Goal: Task Accomplishment & Management: Use online tool/utility

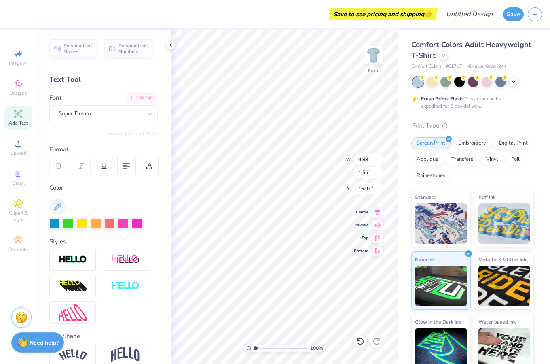
scroll to position [16, 0]
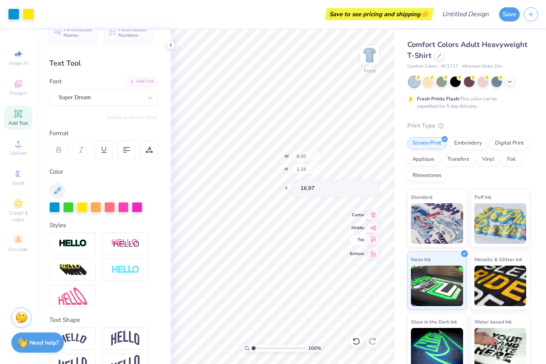
type input "8.49"
type input "1.34"
type input "16.72"
type input "16.50"
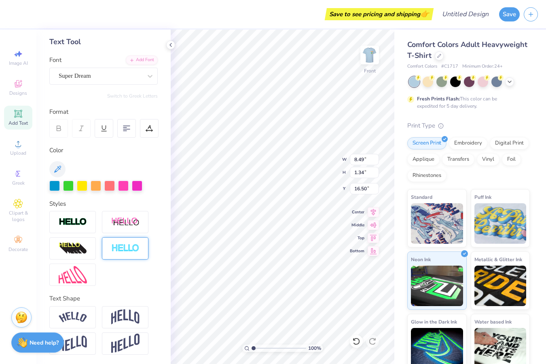
scroll to position [34, 0]
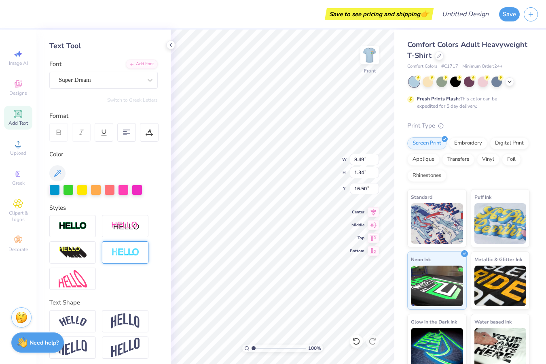
click at [130, 252] on img at bounding box center [125, 252] width 28 height 9
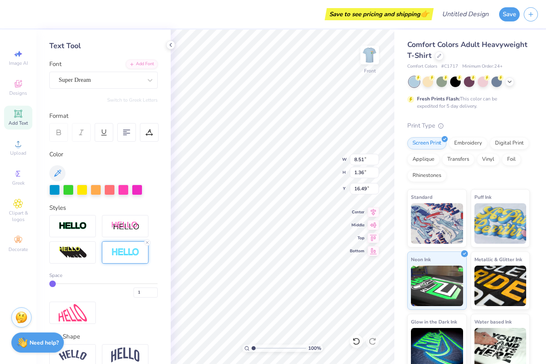
type input "8.51"
type input "1.36"
type input "16.49"
click at [81, 229] on img at bounding box center [73, 225] width 28 height 9
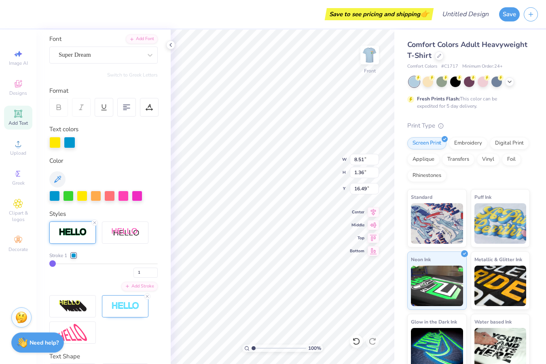
scroll to position [0, 0]
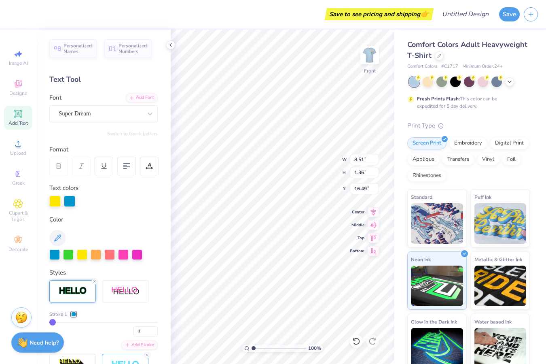
click at [74, 296] on div at bounding box center [72, 291] width 47 height 22
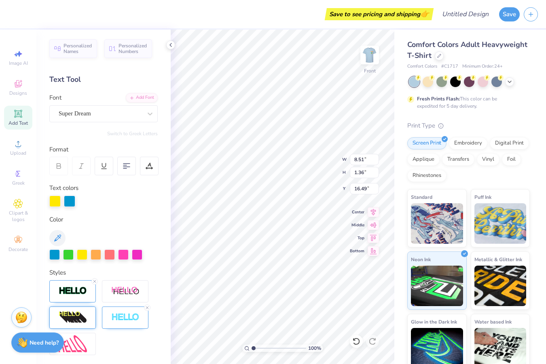
click at [95, 279] on icon at bounding box center [94, 281] width 5 height 5
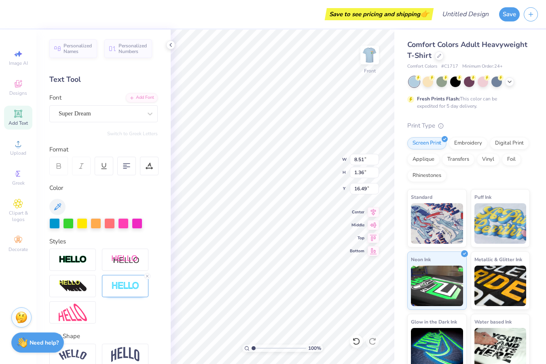
click at [115, 305] on div at bounding box center [103, 285] width 108 height 75
click at [146, 273] on icon at bounding box center [147, 275] width 5 height 5
type input "8.49"
type input "1.34"
type input "16.50"
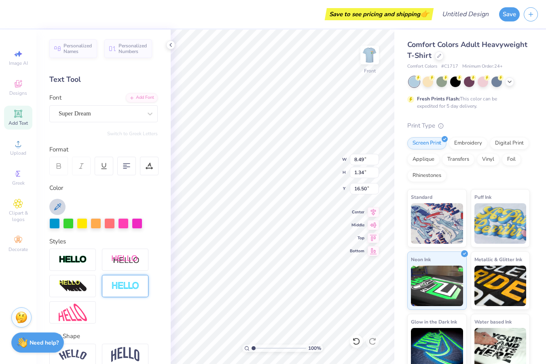
click at [57, 206] on icon at bounding box center [57, 206] width 7 height 7
click at [428, 83] on div at bounding box center [428, 81] width 11 height 11
click at [509, 81] on polyline at bounding box center [509, 81] width 3 height 2
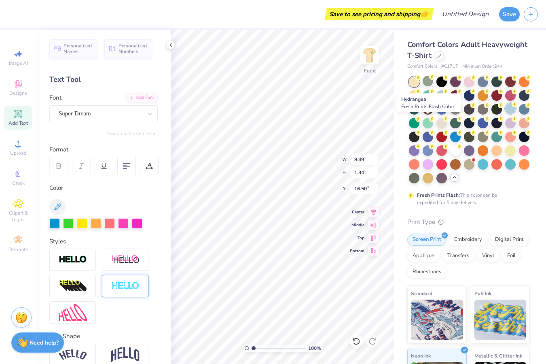
click at [505, 114] on div at bounding box center [510, 108] width 11 height 11
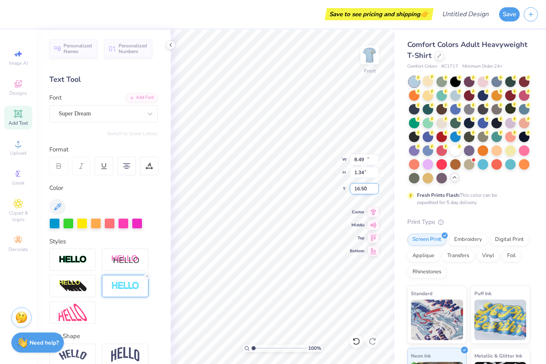
type input "11.82"
type input "6.61"
type input "8.03"
type input "8.49"
type input "1.34"
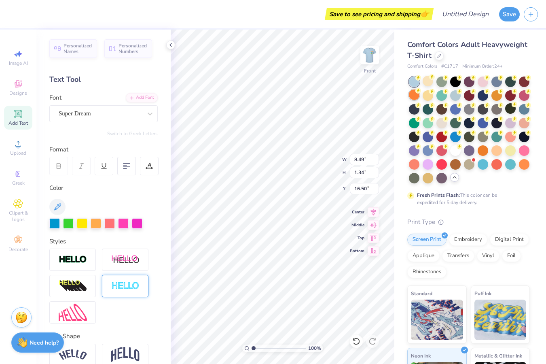
type input "16.37"
click at [428, 85] on div at bounding box center [428, 81] width 11 height 11
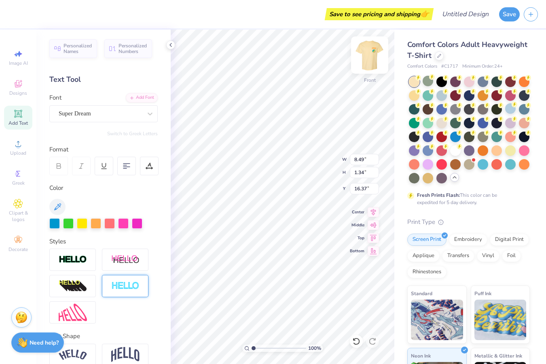
click at [373, 60] on img at bounding box center [370, 55] width 32 height 32
click at [372, 51] on img at bounding box center [370, 55] width 32 height 32
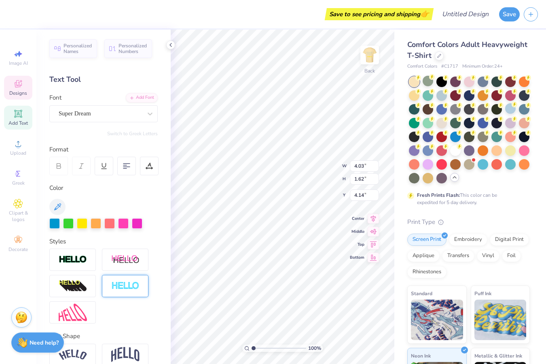
click at [20, 94] on span "Designs" at bounding box center [18, 93] width 18 height 6
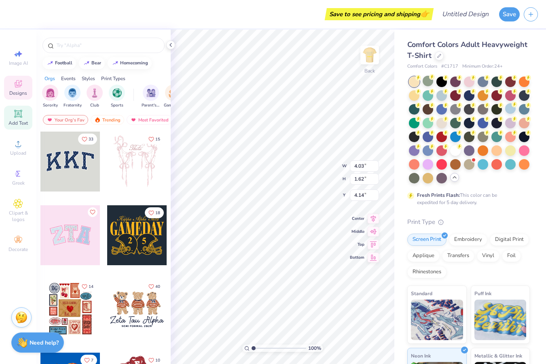
click at [19, 111] on icon at bounding box center [18, 113] width 6 height 6
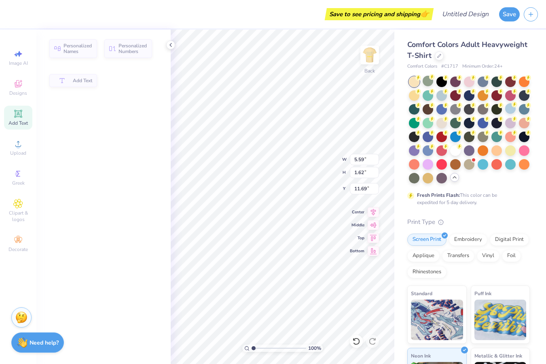
type input "5.59"
type input "11.69"
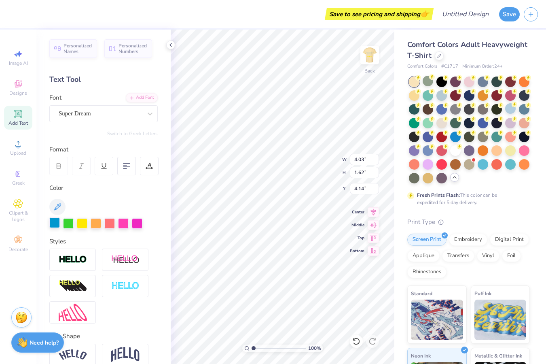
click at [53, 221] on div at bounding box center [54, 222] width 11 height 11
type input "6.28"
click at [395, 188] on div "Comfort Colors Adult Heavyweight T-Shirt Comfort Colors # C1717 Minimum Order: …" at bounding box center [470, 249] width 152 height 439
click at [370, 61] on img at bounding box center [370, 55] width 32 height 32
type input "8.49"
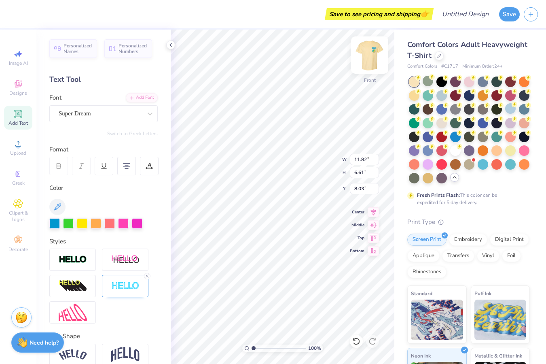
type input "1.34"
type input "16.37"
click at [95, 222] on div at bounding box center [96, 222] width 11 height 11
click at [58, 221] on div at bounding box center [54, 222] width 11 height 11
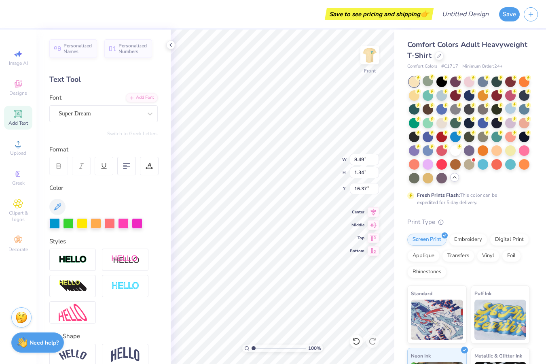
click at [394, 295] on div "Comfort Colors Adult Heavyweight T-Shirt Comfort Colors # C1717 Minimum Order: …" at bounding box center [470, 249] width 152 height 439
click at [24, 90] on span "Designs" at bounding box center [18, 93] width 18 height 6
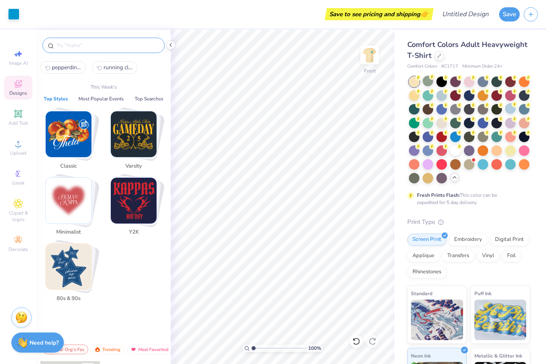
click at [87, 45] on input "text" at bounding box center [108, 45] width 104 height 8
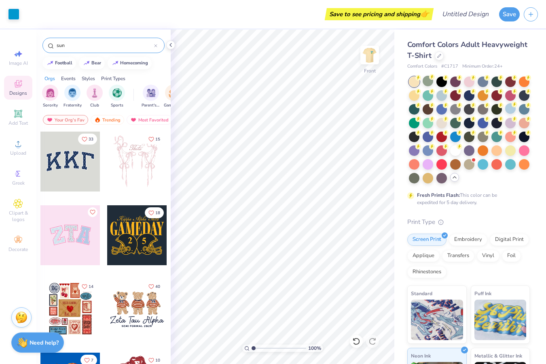
type input "sun"
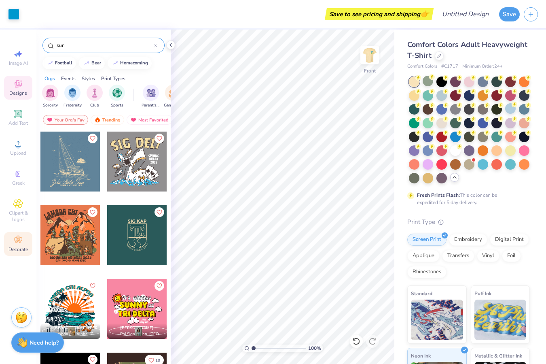
click at [15, 237] on icon at bounding box center [18, 240] width 10 height 10
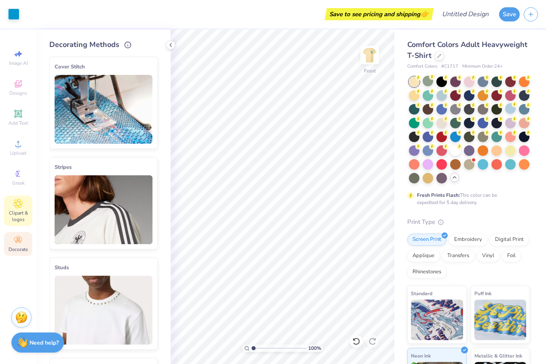
click at [23, 212] on span "Clipart & logos" at bounding box center [18, 216] width 28 height 13
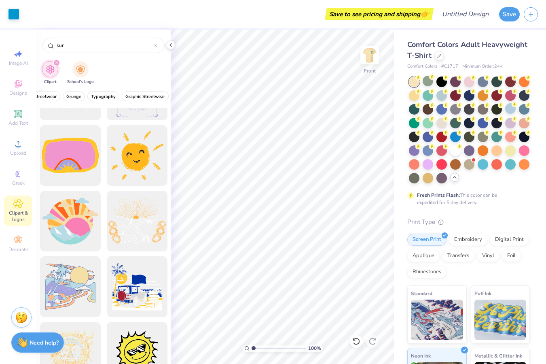
scroll to position [1163, 0]
click at [147, 163] on div at bounding box center [137, 155] width 67 height 67
click at [145, 166] on div at bounding box center [137, 155] width 67 height 67
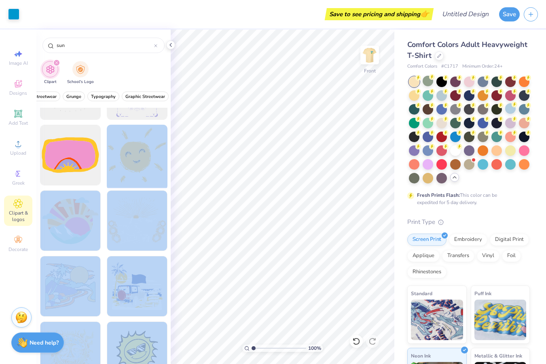
click at [257, 259] on div "Art colors Save to see pricing and shipping 👉 Design Title Save Image AI Design…" at bounding box center [273, 182] width 546 height 364
click at [139, 149] on div at bounding box center [137, 155] width 67 height 67
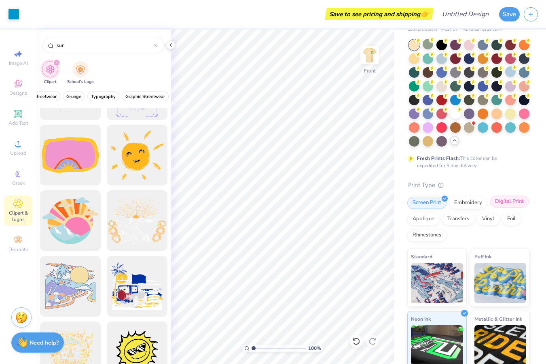
scroll to position [40, 0]
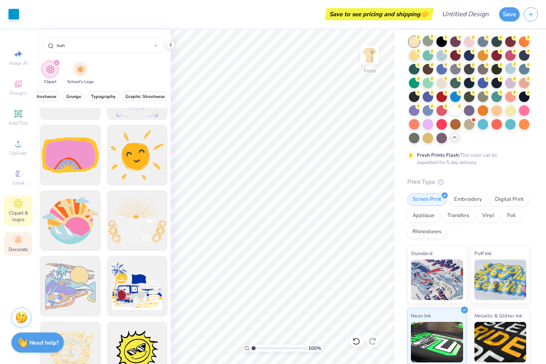
click at [11, 241] on div "Decorate" at bounding box center [18, 244] width 28 height 24
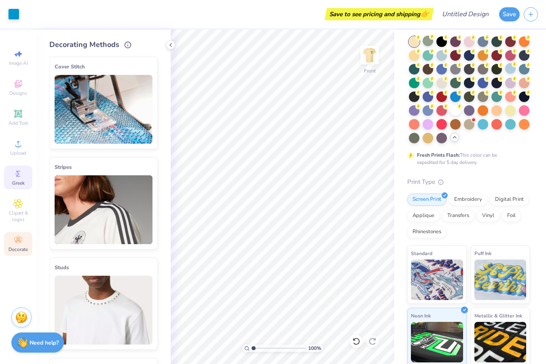
click at [25, 171] on div "Greek" at bounding box center [18, 177] width 28 height 24
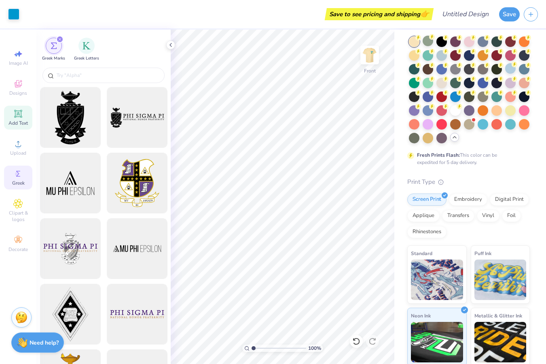
click at [19, 117] on icon at bounding box center [18, 114] width 10 height 10
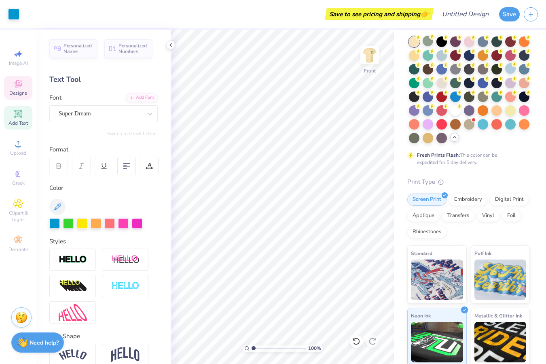
click at [26, 91] on span "Designs" at bounding box center [18, 93] width 18 height 6
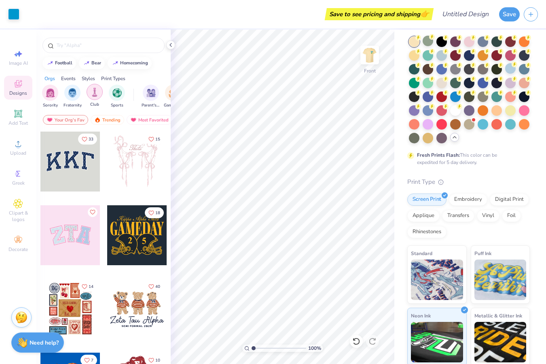
click at [95, 91] on img "filter for Club" at bounding box center [94, 91] width 9 height 9
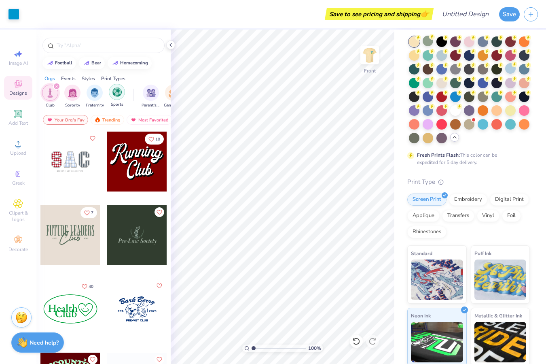
click at [119, 95] on img "filter for Sports" at bounding box center [116, 91] width 9 height 9
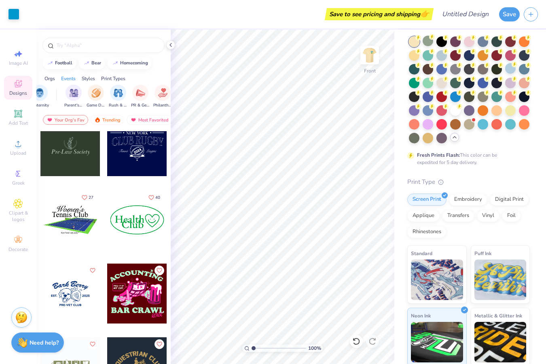
scroll to position [0, 111]
click at [66, 91] on img "filter for Game Day" at bounding box center [61, 91] width 9 height 9
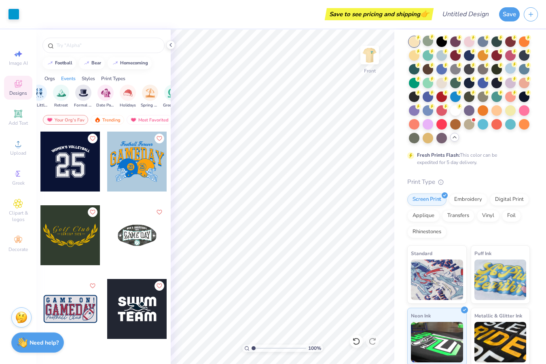
scroll to position [0, 270]
click at [106, 90] on img "filter for Spring Break" at bounding box center [103, 91] width 9 height 9
click at [62, 93] on img "filter for Handdrawn" at bounding box center [64, 91] width 9 height 9
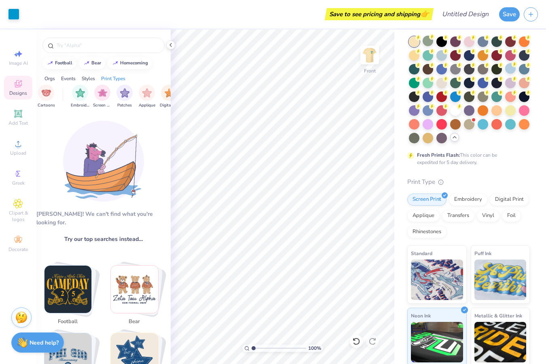
scroll to position [0, 685]
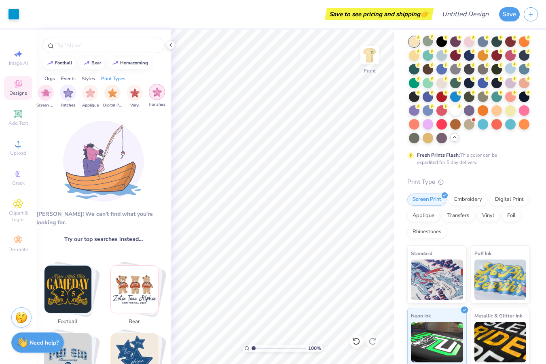
click at [161, 96] on div "filter for Transfers" at bounding box center [157, 92] width 16 height 16
click at [140, 92] on div "filter for Digital Print" at bounding box center [135, 92] width 16 height 16
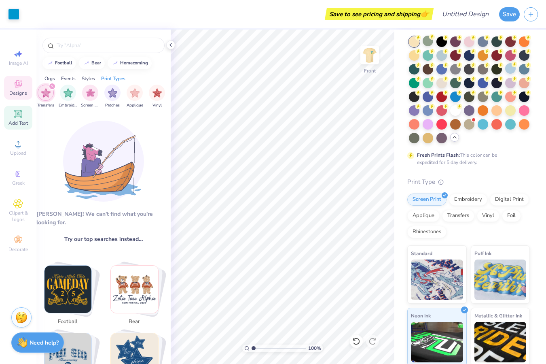
click at [11, 115] on div "Add Text" at bounding box center [18, 118] width 28 height 24
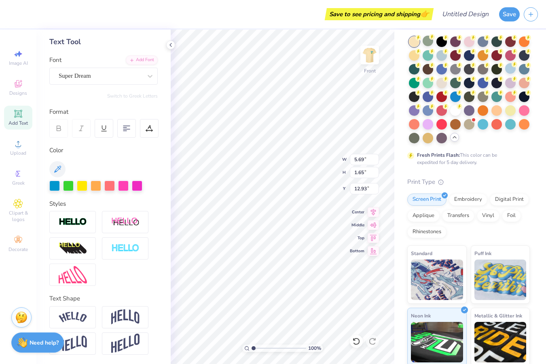
scroll to position [0, 0]
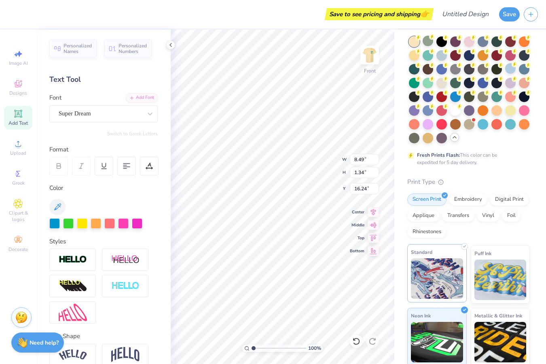
type input "16.28"
click at [433, 68] on div at bounding box center [428, 68] width 11 height 11
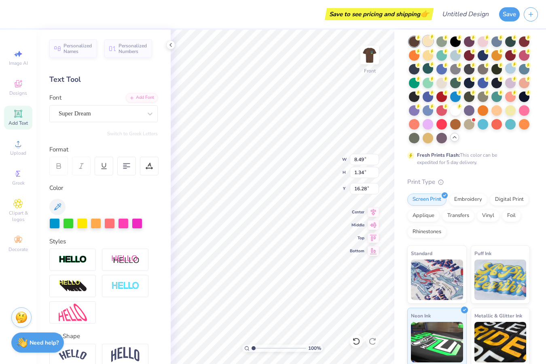
click at [428, 39] on div at bounding box center [428, 41] width 11 height 11
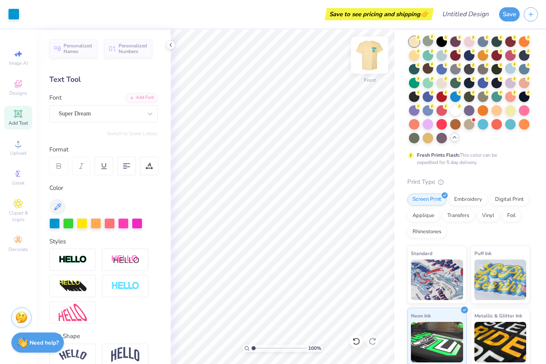
click at [374, 52] on img at bounding box center [370, 55] width 32 height 32
click at [369, 55] on img at bounding box center [370, 55] width 16 height 16
click at [374, 57] on img at bounding box center [370, 55] width 32 height 32
click at [12, 154] on span "Upload" at bounding box center [18, 153] width 16 height 6
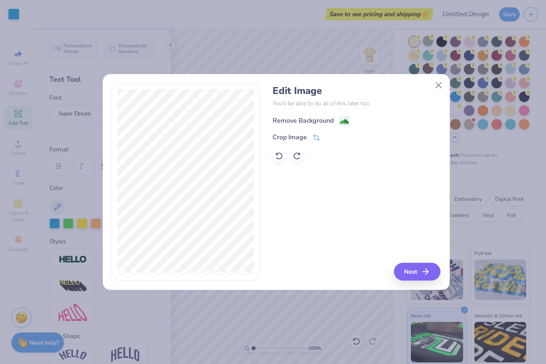
click at [315, 121] on div "Remove Background" at bounding box center [303, 121] width 61 height 10
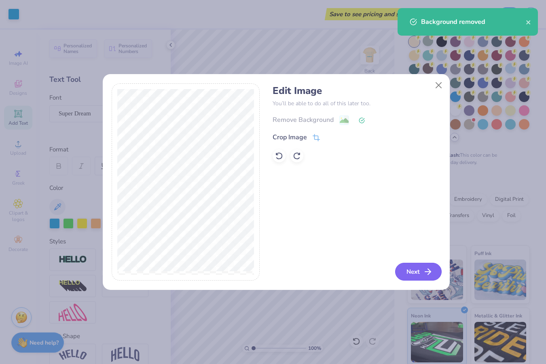
click at [420, 270] on button "Next" at bounding box center [418, 272] width 47 height 18
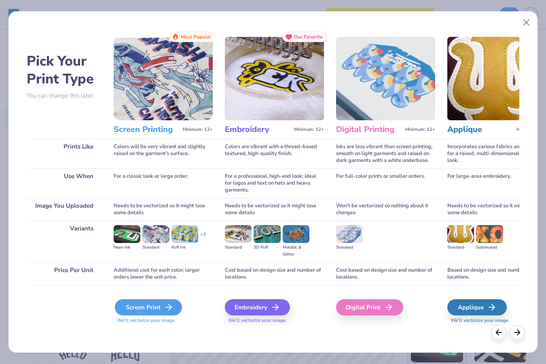
click at [164, 309] on icon at bounding box center [169, 307] width 10 height 10
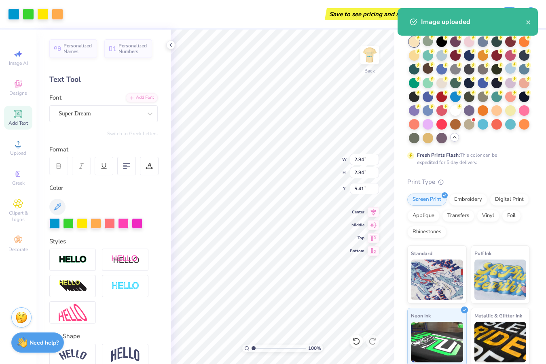
type input "2.84"
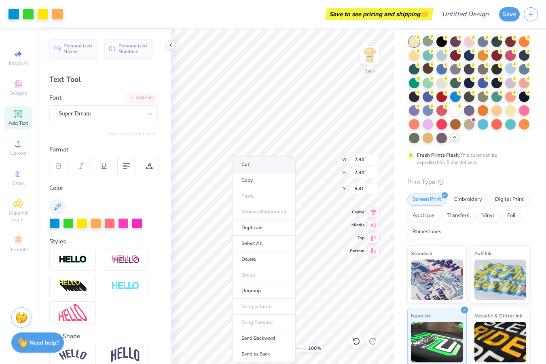
click at [232, 158] on li "Cut" at bounding box center [264, 164] width 64 height 16
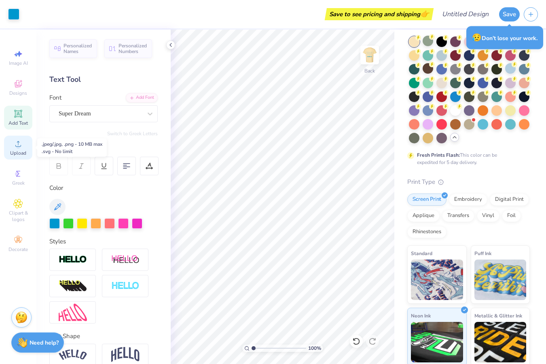
click at [21, 147] on icon at bounding box center [18, 144] width 10 height 10
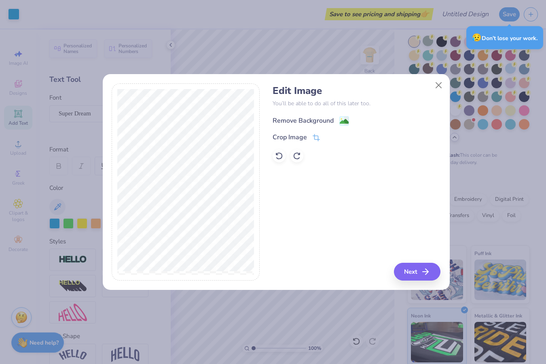
click at [319, 123] on div "Remove Background" at bounding box center [303, 121] width 61 height 10
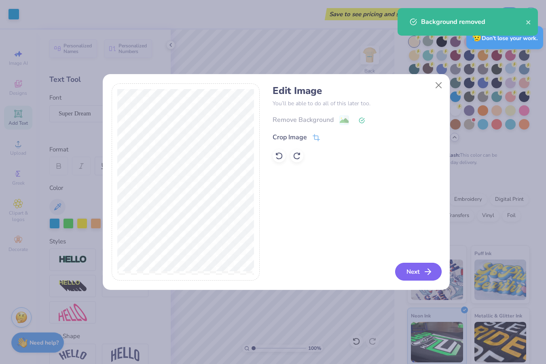
click at [419, 270] on button "Next" at bounding box center [418, 272] width 47 height 18
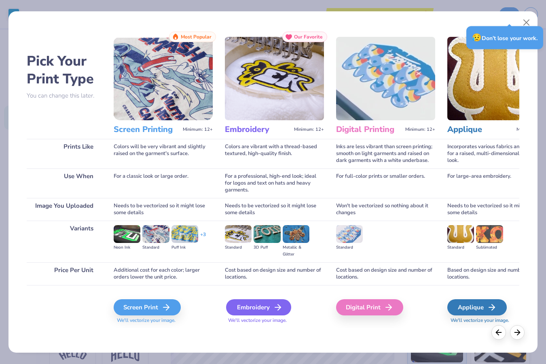
click at [261, 308] on div "Embroidery" at bounding box center [258, 307] width 65 height 16
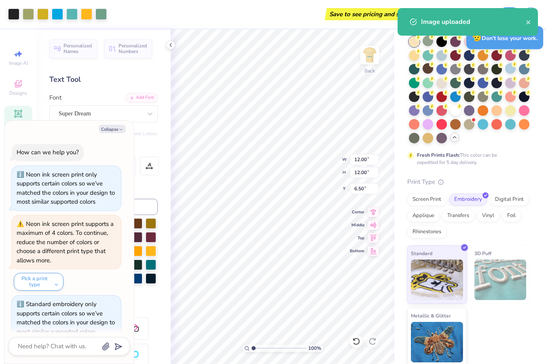
scroll to position [13, 0]
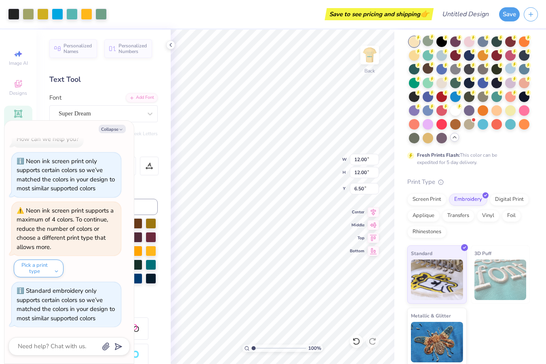
type textarea "x"
type input "7.39"
click at [52, 265] on button "Pick a print type" at bounding box center [39, 268] width 50 height 18
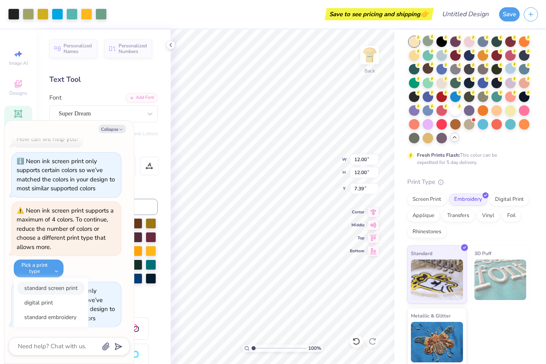
click at [55, 286] on button "standard screen print" at bounding box center [51, 287] width 68 height 13
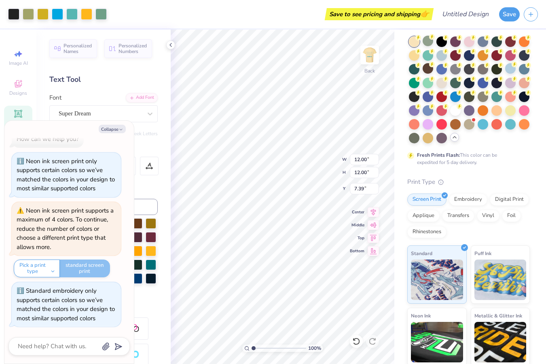
type textarea "x"
type input "2.95"
type textarea "x"
type input "6.31"
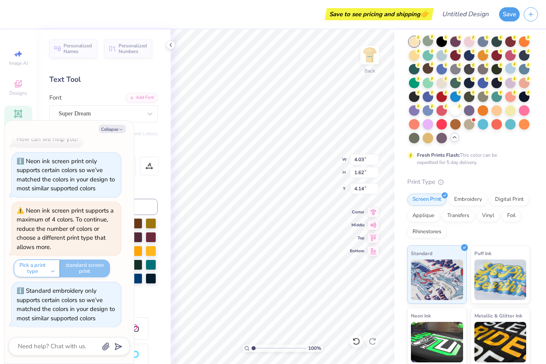
type textarea "x"
type input "4.16"
click at [399, 217] on div "Comfort Colors Adult Heavyweight T-Shirt Comfort Colors # C1717 Minimum Order: …" at bounding box center [470, 208] width 152 height 439
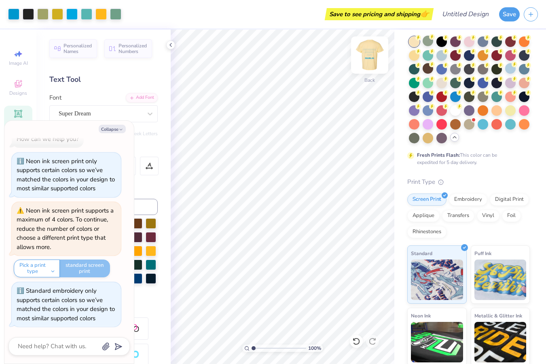
click at [373, 53] on img at bounding box center [370, 55] width 32 height 32
click at [366, 50] on img at bounding box center [370, 55] width 32 height 32
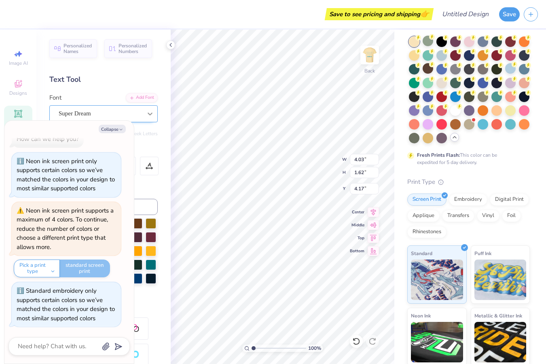
click at [148, 112] on icon at bounding box center [150, 113] width 5 height 3
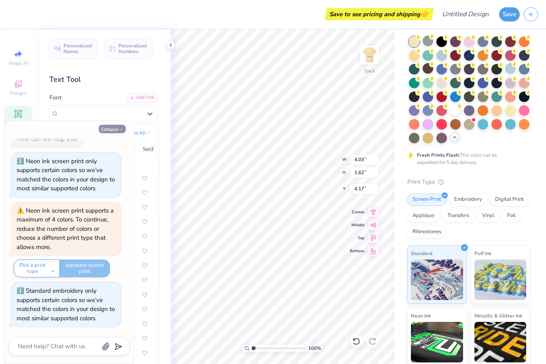
click at [115, 127] on button "Collapse" at bounding box center [112, 129] width 27 height 8
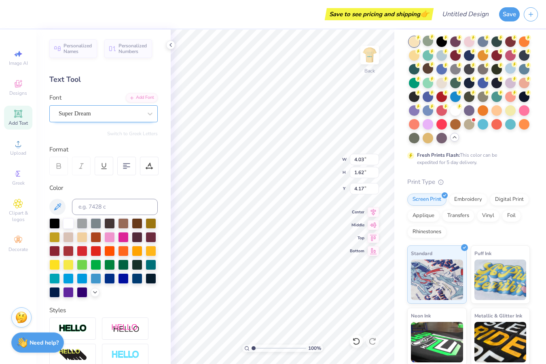
type textarea "x"
click at [128, 114] on div "Super Dream" at bounding box center [100, 113] width 85 height 13
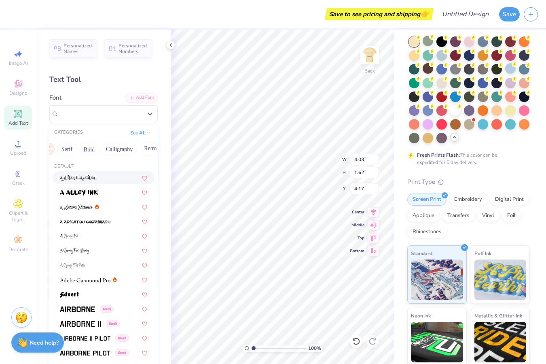
scroll to position [0, 104]
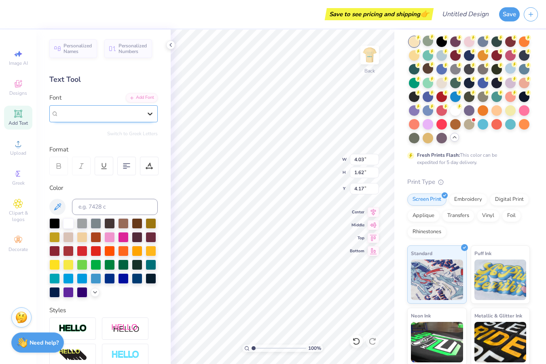
click at [143, 119] on div at bounding box center [150, 113] width 15 height 15
click at [371, 55] on img at bounding box center [370, 55] width 32 height 32
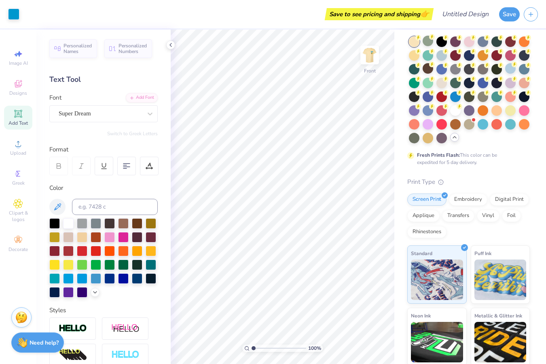
click at [371, 55] on img at bounding box center [370, 55] width 16 height 16
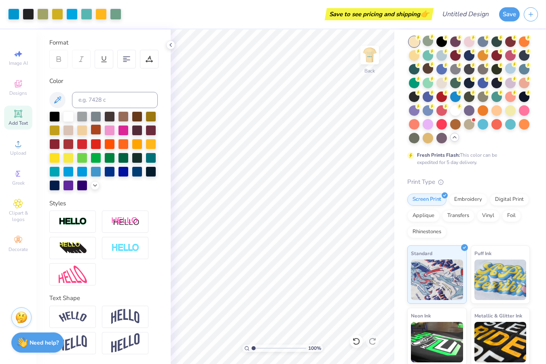
scroll to position [113, 0]
click at [116, 250] on img at bounding box center [125, 247] width 28 height 9
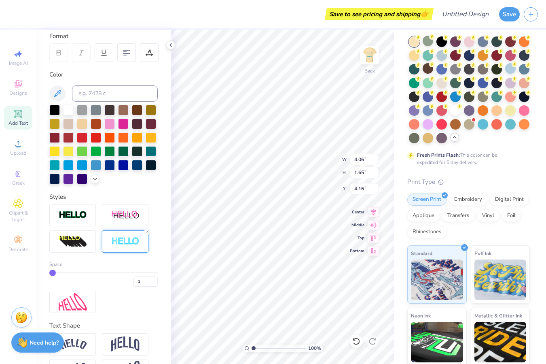
type input "4.17"
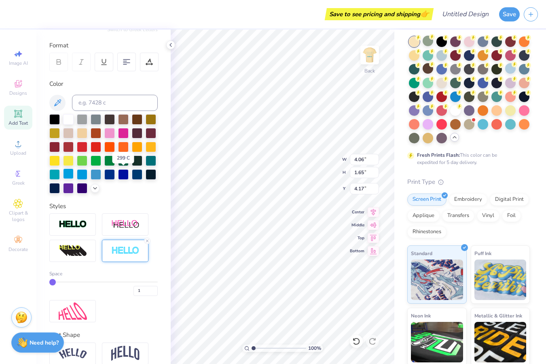
click at [74, 175] on div at bounding box center [68, 173] width 11 height 11
click at [74, 172] on div at bounding box center [68, 173] width 11 height 11
click at [148, 244] on div at bounding box center [147, 240] width 6 height 6
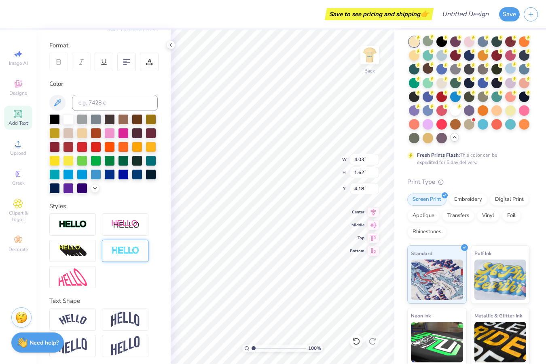
type input "4.03"
type input "1.62"
click at [87, 174] on div at bounding box center [82, 173] width 11 height 11
click at [74, 171] on div at bounding box center [68, 173] width 11 height 11
type input "4.13"
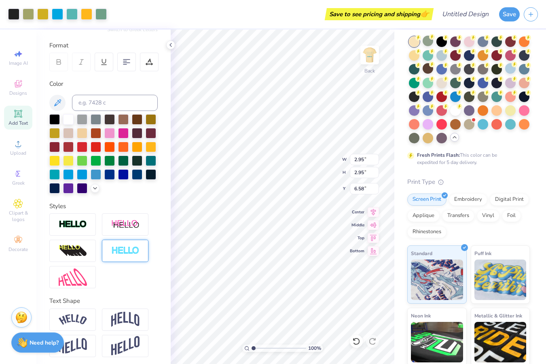
type input "6.58"
type input "4.03"
type input "1.62"
type input "4.37"
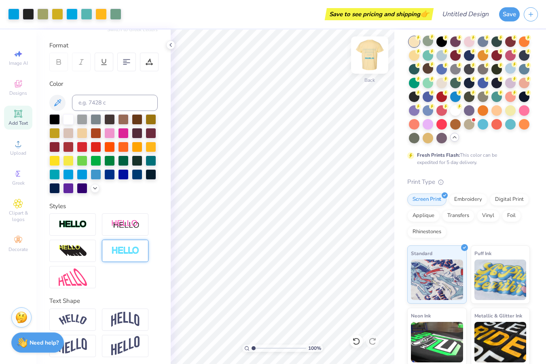
click at [381, 51] on img at bounding box center [370, 55] width 32 height 32
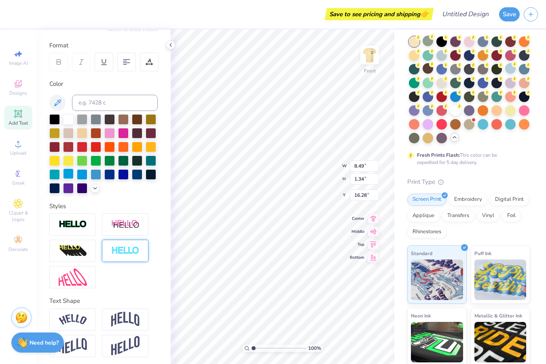
click at [74, 172] on div at bounding box center [68, 173] width 11 height 11
type input "11.82"
type input "6.61"
type input "7.95"
click at [74, 174] on div at bounding box center [68, 173] width 11 height 11
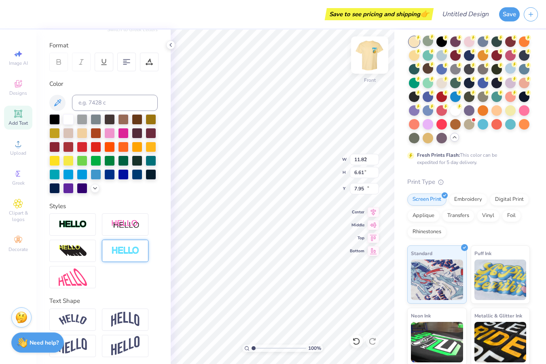
type input "8.49"
type input "1.34"
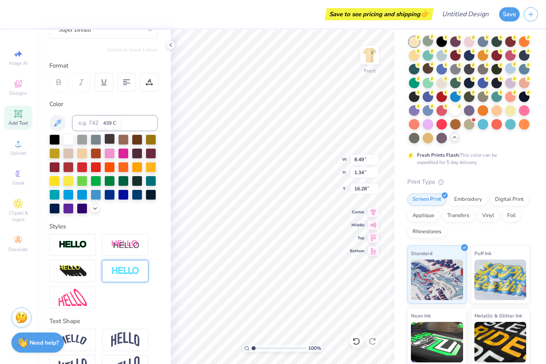
click at [110, 139] on div at bounding box center [109, 138] width 11 height 11
type input "16.21"
click at [115, 149] on div at bounding box center [109, 152] width 11 height 11
click at [121, 139] on div at bounding box center [123, 138] width 11 height 11
click at [106, 138] on div at bounding box center [109, 138] width 11 height 11
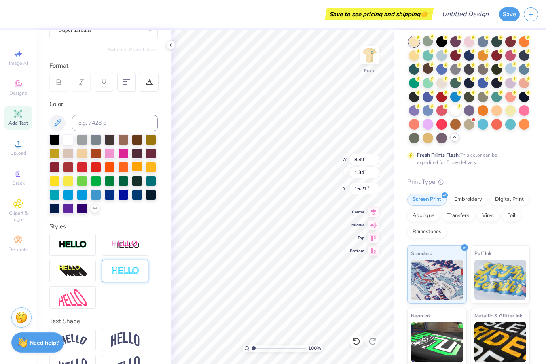
click at [132, 172] on div at bounding box center [137, 166] width 11 height 11
click at [146, 172] on div at bounding box center [151, 166] width 11 height 11
click at [132, 172] on div at bounding box center [137, 166] width 11 height 11
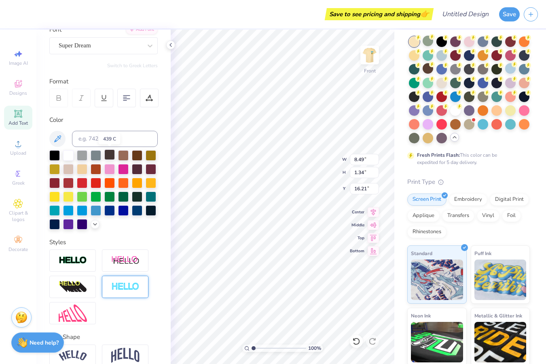
click at [110, 155] on div at bounding box center [109, 154] width 11 height 11
click at [363, 57] on img at bounding box center [370, 55] width 32 height 32
click at [91, 215] on div at bounding box center [96, 209] width 11 height 11
click at [74, 210] on div at bounding box center [68, 209] width 11 height 11
click at [91, 215] on div at bounding box center [96, 209] width 11 height 11
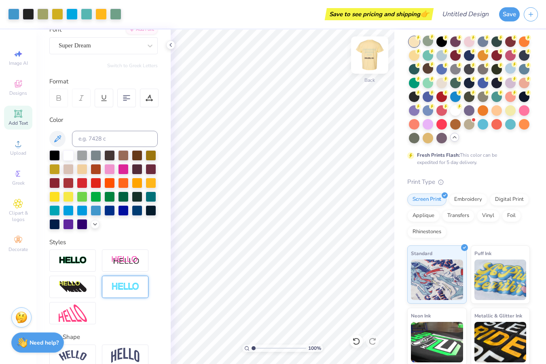
click at [371, 57] on img at bounding box center [370, 55] width 32 height 32
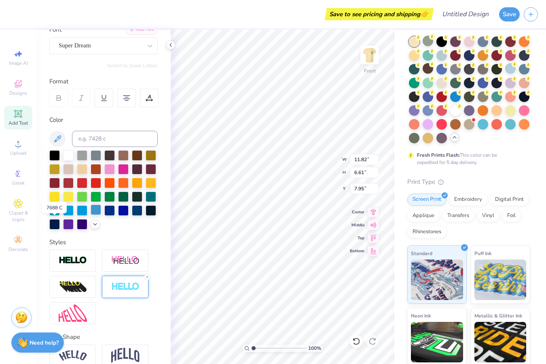
click at [91, 215] on div at bounding box center [96, 209] width 11 height 11
click at [367, 58] on img at bounding box center [370, 55] width 32 height 32
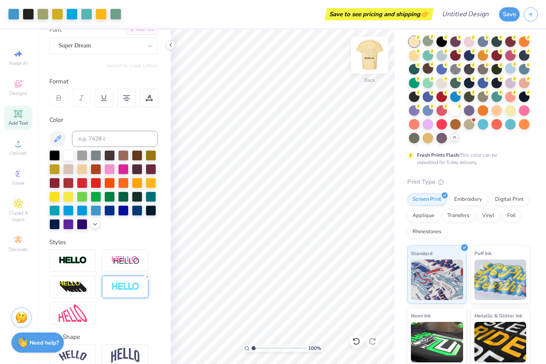
click at [369, 59] on img at bounding box center [370, 55] width 32 height 32
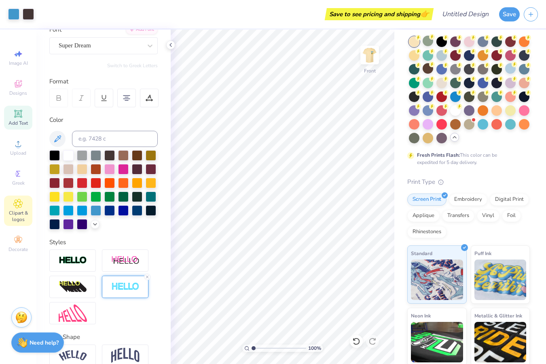
click at [17, 198] on div "Clipart & logos" at bounding box center [18, 210] width 28 height 30
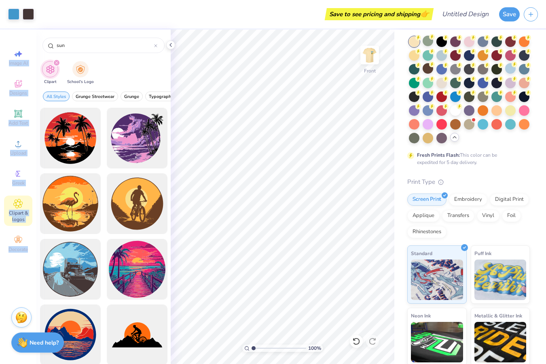
drag, startPoint x: 78, startPoint y: 41, endPoint x: 32, endPoint y: 38, distance: 47.0
click at [32, 38] on div "Art colors Save to see pricing and shipping 👉 Design Title Save Image AI Design…" at bounding box center [273, 182] width 546 height 364
click at [67, 50] on div "sun" at bounding box center [103, 45] width 122 height 15
click at [71, 48] on input "sun" at bounding box center [105, 45] width 98 height 8
type input "s"
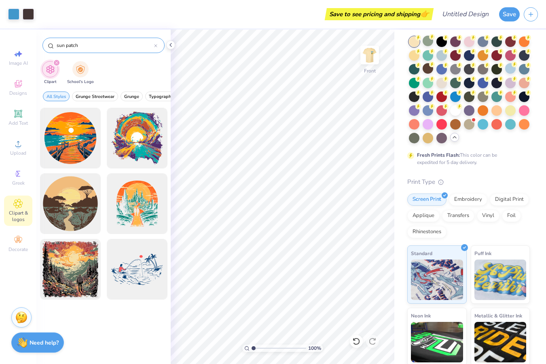
drag, startPoint x: 84, startPoint y: 50, endPoint x: 61, endPoint y: 44, distance: 23.3
click at [62, 45] on div "sun patch" at bounding box center [103, 45] width 122 height 15
drag, startPoint x: 87, startPoint y: 45, endPoint x: 42, endPoint y: 44, distance: 44.5
click at [42, 44] on div "sun patch" at bounding box center [103, 44] width 134 height 28
type input "u"
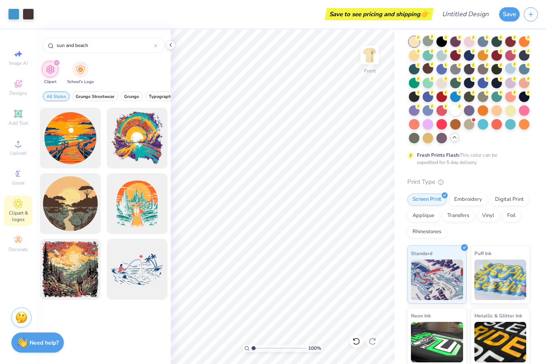
type input "sun and beach"
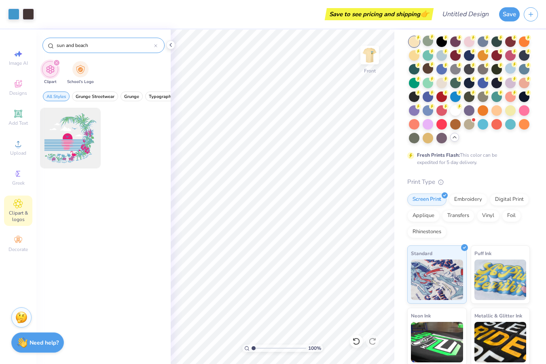
click at [154, 46] on icon at bounding box center [155, 45] width 3 height 3
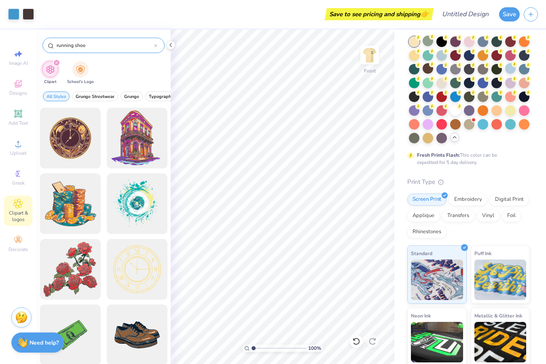
type input "running shoe"
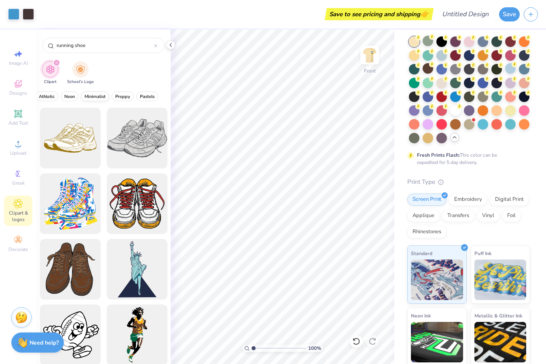
scroll to position [0, 306]
click at [123, 96] on span "Minimalist" at bounding box center [123, 96] width 21 height 6
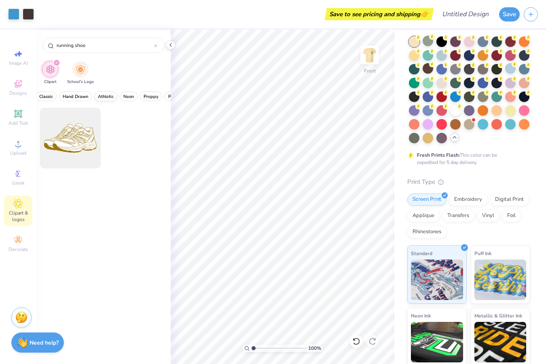
click at [100, 95] on span "Athletic" at bounding box center [106, 96] width 16 height 6
click at [80, 94] on button "Classic" at bounding box center [71, 96] width 21 height 10
click at [70, 131] on div at bounding box center [70, 138] width 67 height 67
click at [370, 52] on img at bounding box center [370, 55] width 32 height 32
click at [368, 59] on img at bounding box center [370, 55] width 16 height 16
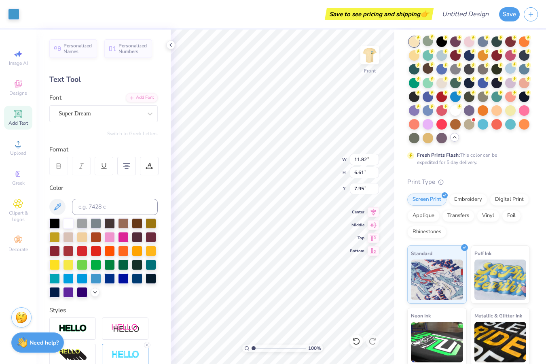
click at [401, 212] on div "Comfort Colors Adult Heavyweight T-Shirt Comfort Colors # C1717 Minimum Order: …" at bounding box center [470, 208] width 152 height 439
click at [403, 187] on div "Comfort Colors Adult Heavyweight T-Shirt Comfort Colors # C1717 Minimum Order: …" at bounding box center [470, 208] width 152 height 439
click at [15, 87] on icon at bounding box center [18, 84] width 6 height 5
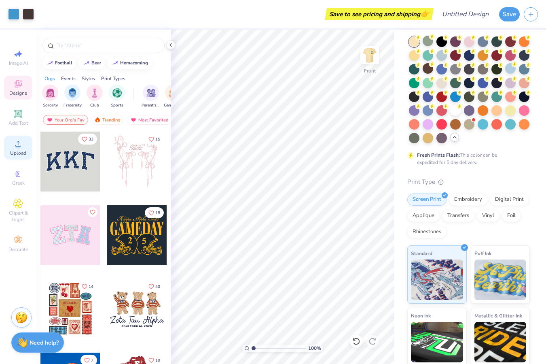
click at [18, 146] on icon at bounding box center [18, 144] width 6 height 6
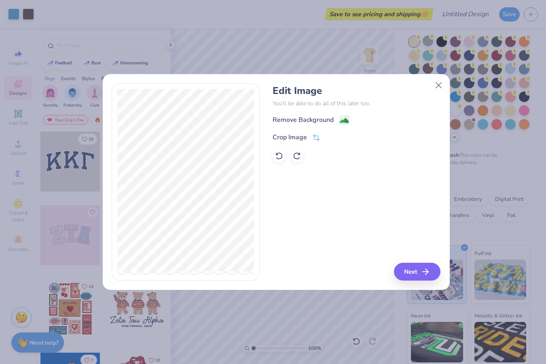
click at [331, 115] on div "Remove Background" at bounding box center [311, 120] width 76 height 10
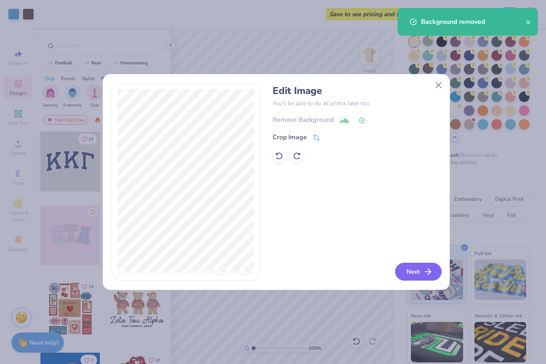
click at [419, 271] on button "Next" at bounding box center [418, 272] width 47 height 18
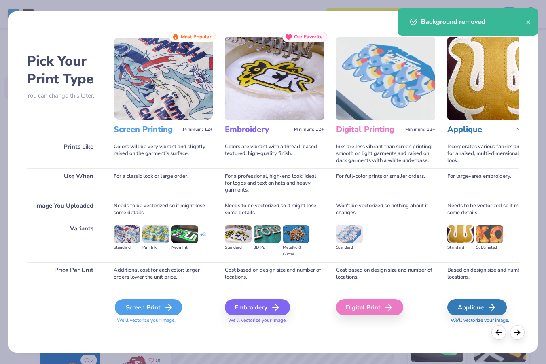
click at [155, 310] on div "Screen Print" at bounding box center [148, 307] width 67 height 16
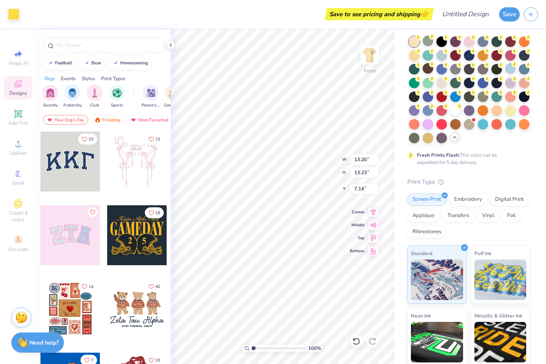
type input "2.51"
type input "2.52"
type input "12.81"
click at [505, 74] on div at bounding box center [510, 68] width 11 height 11
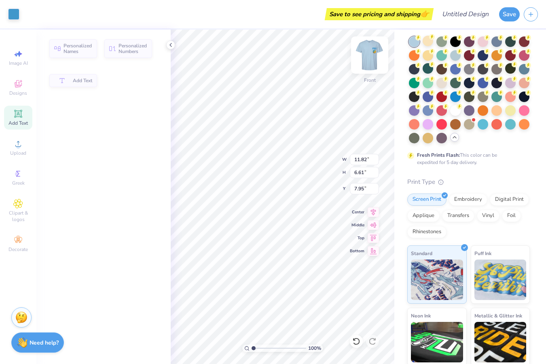
type input "11.82"
type input "6.61"
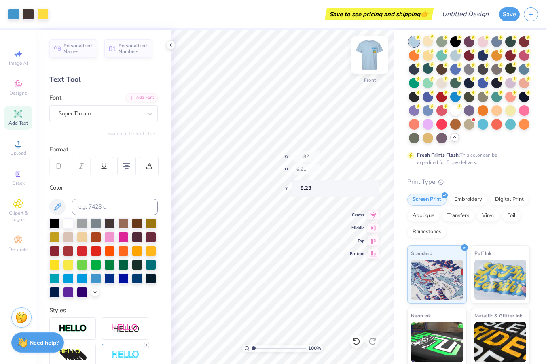
type input "7.91"
type input "1.88"
type input "18.50"
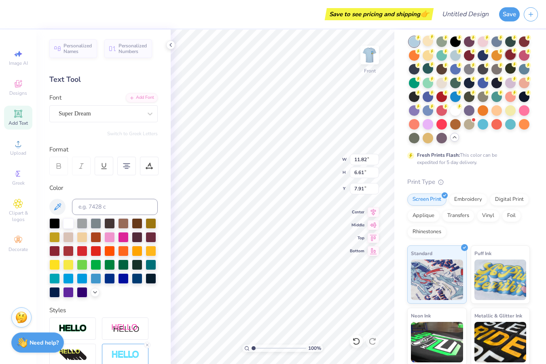
type input "8.22"
click at [365, 57] on img at bounding box center [370, 55] width 32 height 32
click at [146, 255] on div at bounding box center [151, 250] width 11 height 11
click at [91, 283] on div at bounding box center [96, 277] width 11 height 11
click at [431, 44] on div at bounding box center [428, 41] width 11 height 11
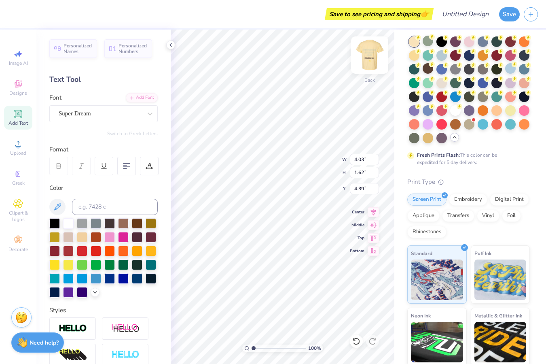
type input "4.39"
click at [370, 57] on img at bounding box center [370, 55] width 32 height 32
type input "8.49"
type input "1.34"
type input "15.94"
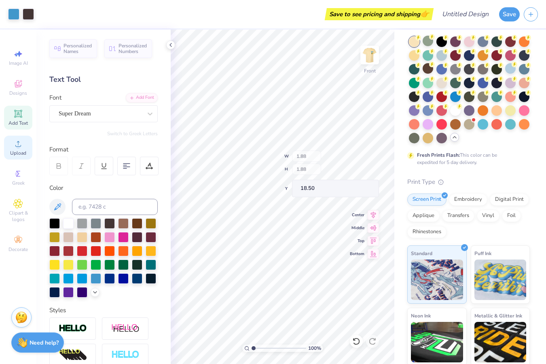
click at [21, 152] on span "Upload" at bounding box center [18, 153] width 16 height 6
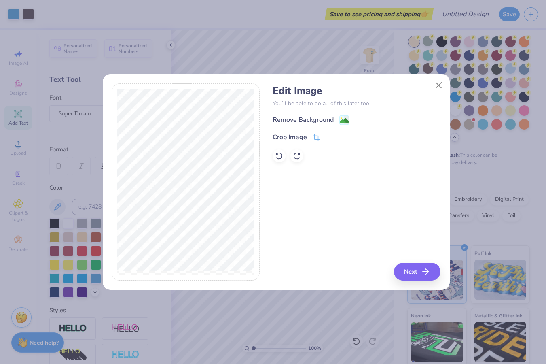
click at [327, 119] on div "Remove Background" at bounding box center [303, 120] width 61 height 10
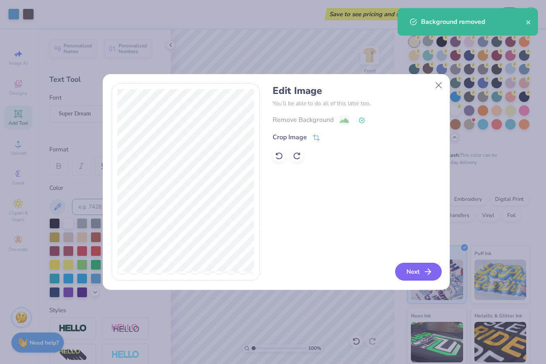
click at [416, 271] on button "Next" at bounding box center [418, 272] width 47 height 18
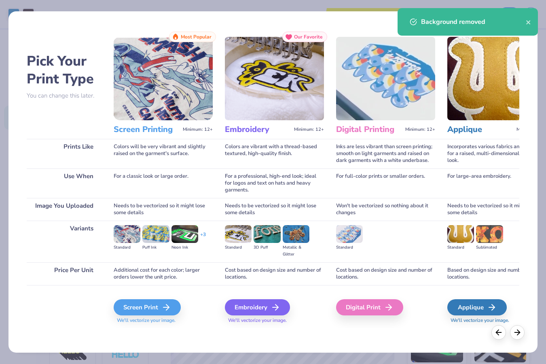
click at [182, 307] on div "Screen Print We'll vectorize your image." at bounding box center [163, 311] width 99 height 25
click at [164, 306] on icon at bounding box center [169, 307] width 10 height 10
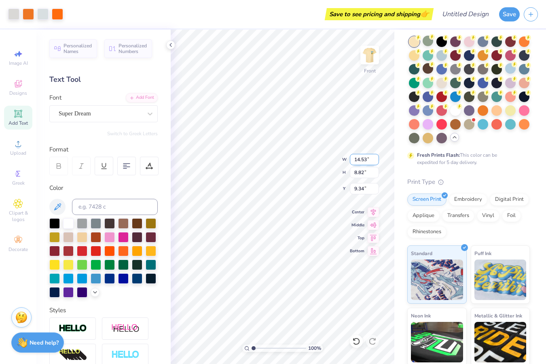
type input "6.89"
type input "4.18"
type input "18.67"
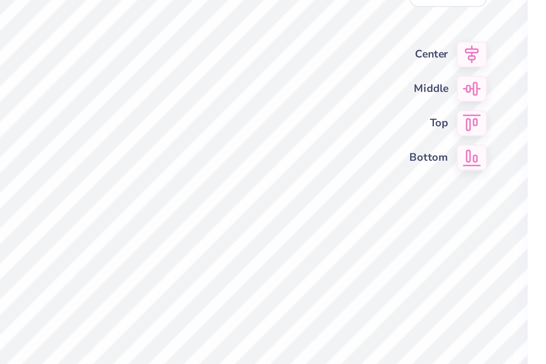
type input "7.23"
type input "4.39"
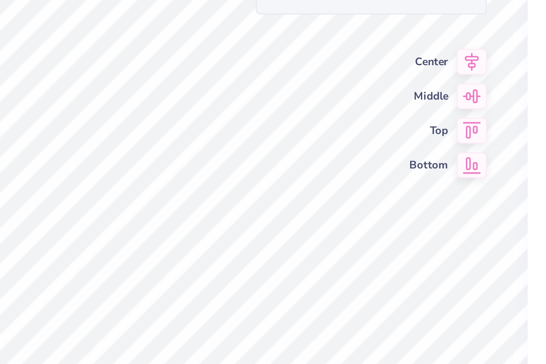
type input "18.64"
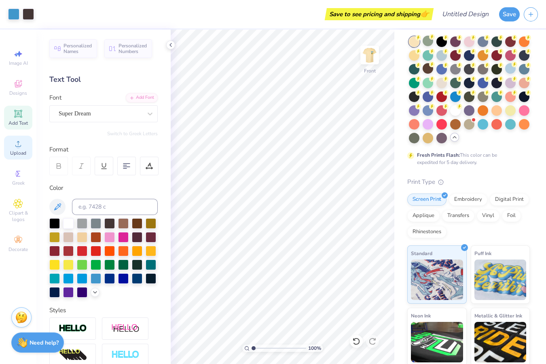
click at [12, 146] on div "Upload" at bounding box center [18, 148] width 28 height 24
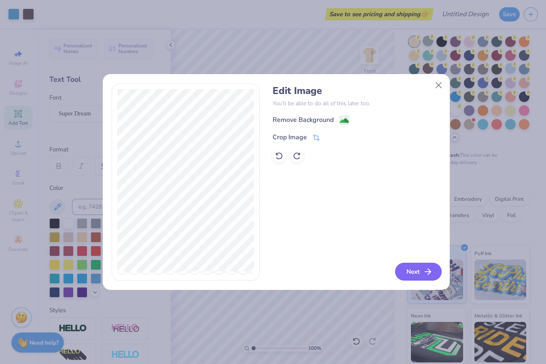
click at [411, 271] on button "Next" at bounding box center [418, 272] width 47 height 18
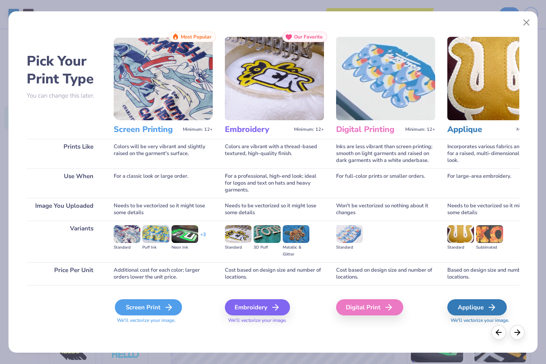
click at [141, 307] on div "Screen Print" at bounding box center [148, 307] width 67 height 16
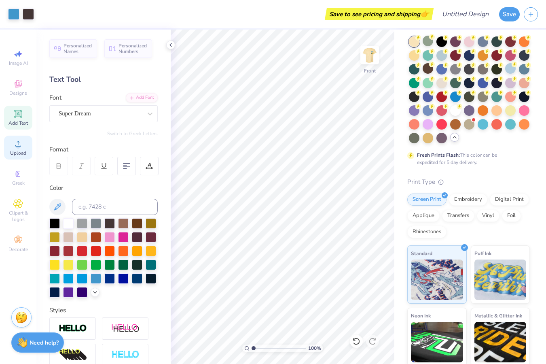
click at [20, 146] on icon at bounding box center [18, 144] width 10 height 10
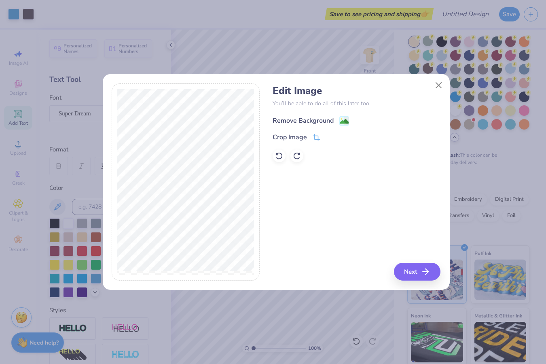
click at [314, 118] on div "Remove Background" at bounding box center [303, 121] width 61 height 10
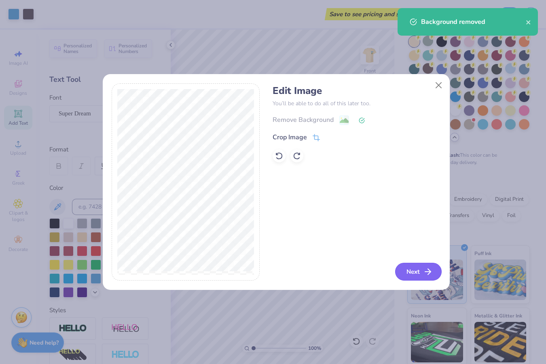
click at [424, 274] on icon "button" at bounding box center [428, 272] width 10 height 10
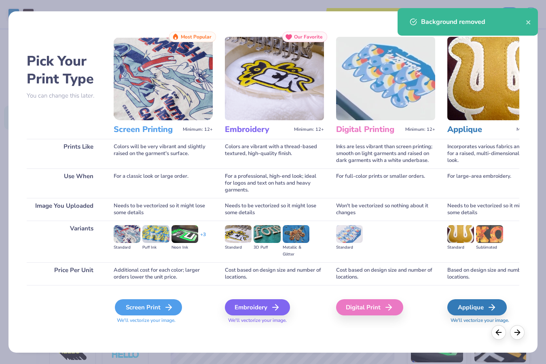
click at [146, 301] on div "Screen Print" at bounding box center [148, 307] width 67 height 16
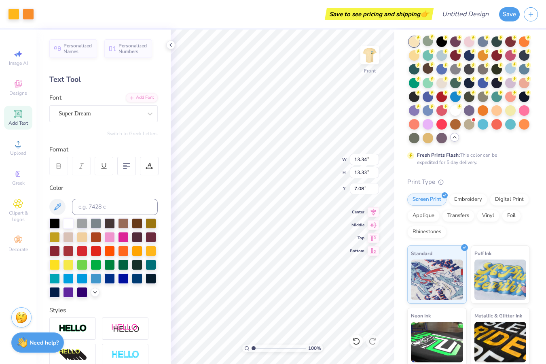
type input "3.95"
type input "18.76"
type input "3.61"
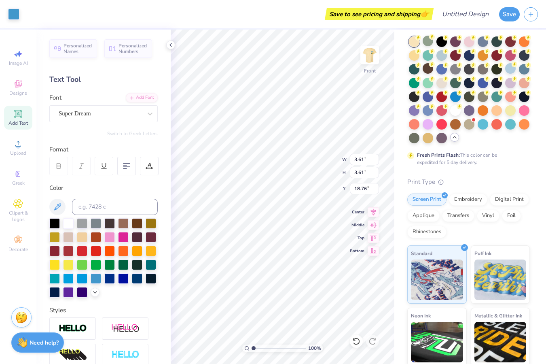
type input "11.82"
type input "6.61"
type input "8.24"
click at [112, 226] on div at bounding box center [109, 222] width 11 height 11
type input "8.49"
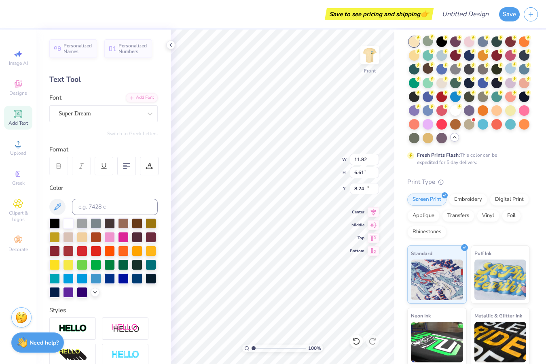
type input "1.34"
type input "16.14"
click at [91, 283] on div at bounding box center [96, 277] width 11 height 11
type input "18.58"
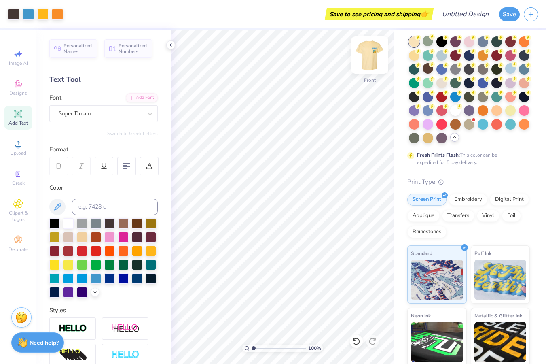
click at [374, 59] on img at bounding box center [370, 55] width 32 height 32
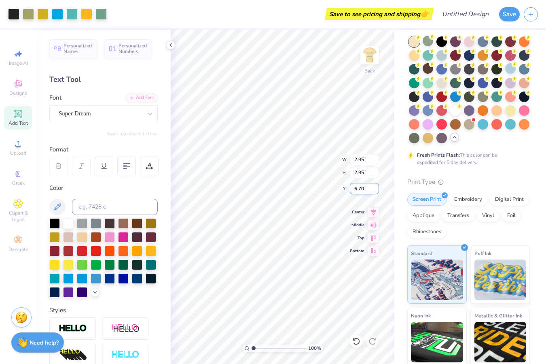
type input "6.70"
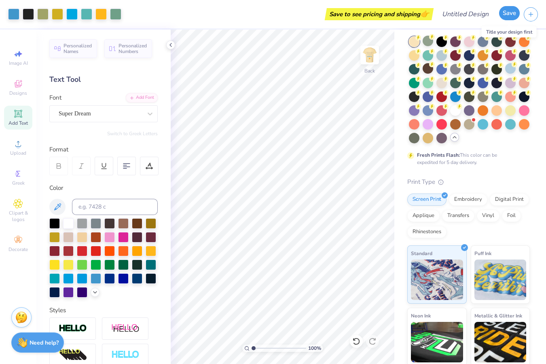
click at [513, 12] on button "Save" at bounding box center [509, 13] width 21 height 14
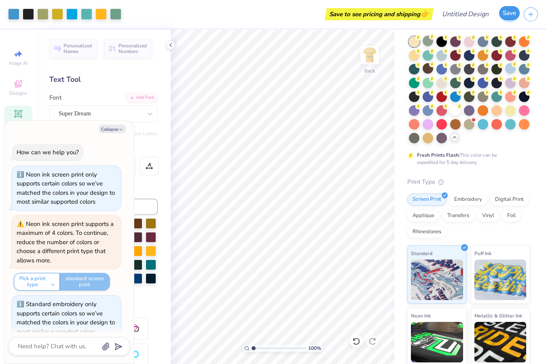
scroll to position [35, 0]
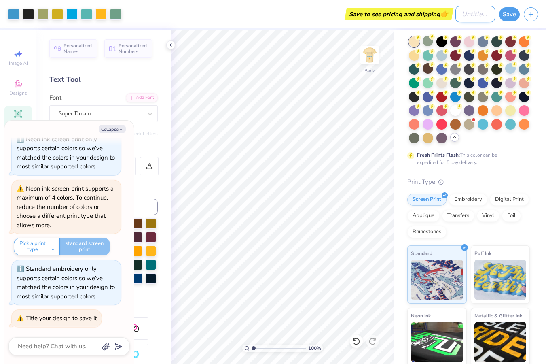
type textarea "x"
click at [466, 10] on input "Design Title" at bounding box center [476, 14] width 40 height 16
type input "P"
type textarea "x"
type input "PR"
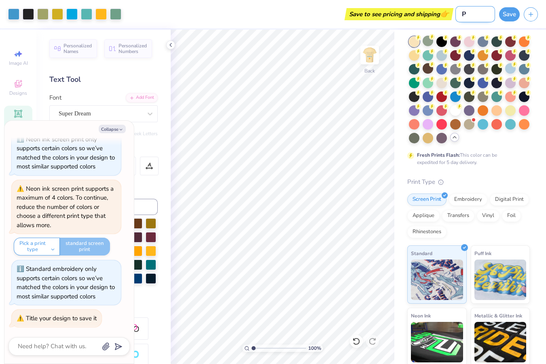
type textarea "x"
type input "PR"
type textarea "x"
type input "PR"
type textarea "x"
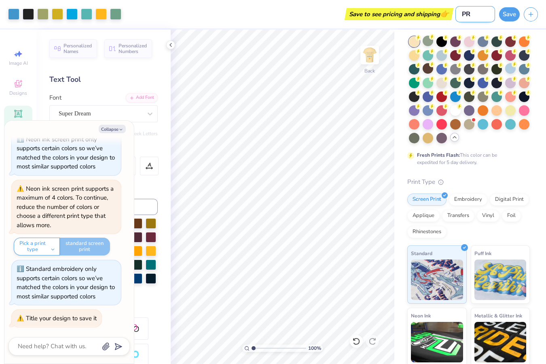
type input "PRC"
type textarea "x"
type input "PRC"
type textarea "x"
type input "PRC M"
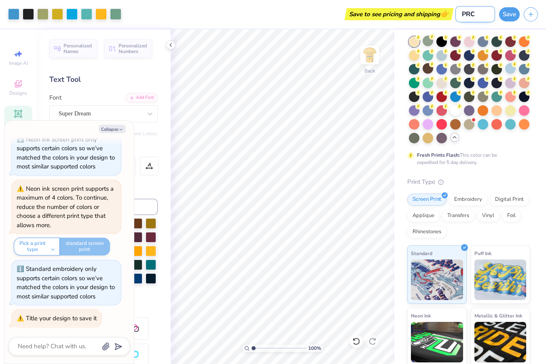
type textarea "x"
type input "PRC Me"
type textarea "x"
type input "PRC Mer"
type textarea "x"
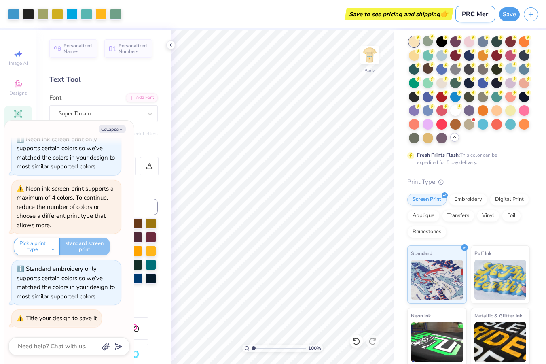
type input "PRC Merc"
type textarea "x"
type input "PRC Merch"
type textarea "x"
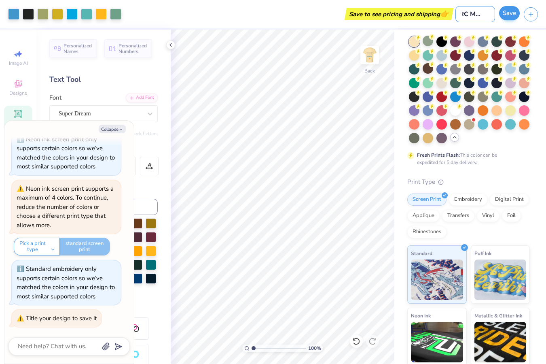
type input "PRC Merch"
click at [509, 17] on button "Save" at bounding box center [509, 13] width 21 height 14
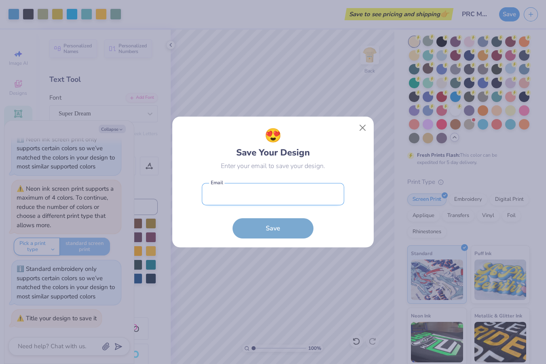
click at [259, 193] on input "email" at bounding box center [273, 194] width 142 height 22
type input "[PERSON_NAME][EMAIL_ADDRESS][PERSON_NAME][DOMAIN_NAME]"
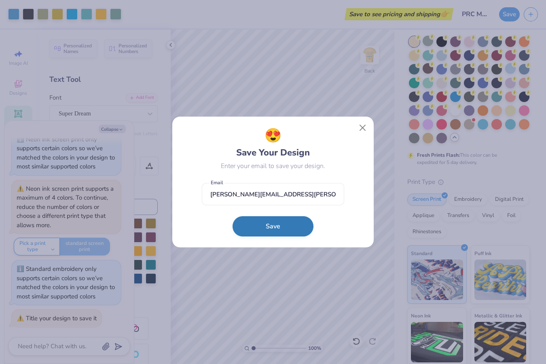
click at [273, 226] on button "Save" at bounding box center [273, 226] width 81 height 20
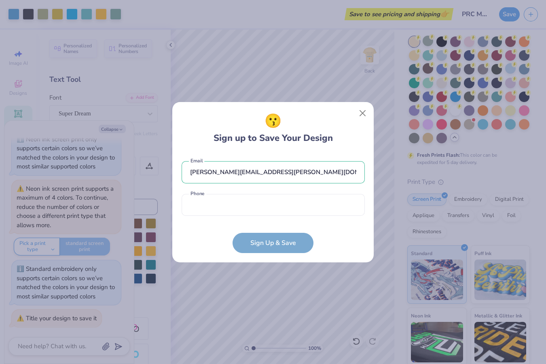
click at [263, 217] on div "[PERSON_NAME][EMAIL_ADDRESS][PERSON_NAME][DOMAIN_NAME] Email Phone is a require…" at bounding box center [273, 186] width 183 height 67
click at [261, 206] on input "tel" at bounding box center [273, 205] width 183 height 22
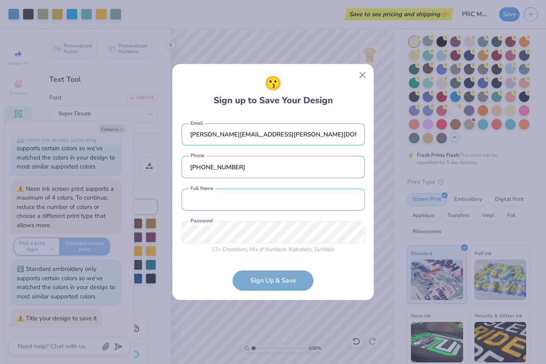
type input "[PHONE_NUMBER]"
click at [246, 199] on input "text" at bounding box center [273, 200] width 183 height 22
type input "[PERSON_NAME]"
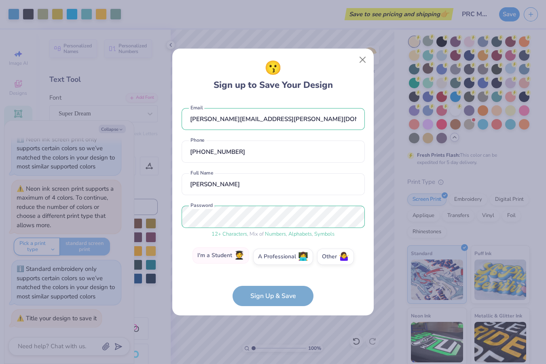
click at [226, 258] on label "I'm a Student 🧑‍🎓" at bounding box center [221, 255] width 57 height 16
click at [271, 258] on input "I'm a Student 🧑‍🎓" at bounding box center [273, 258] width 5 height 5
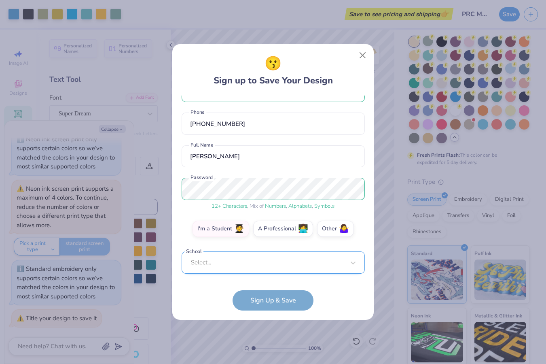
click at [252, 270] on div "Select..." at bounding box center [273, 262] width 183 height 22
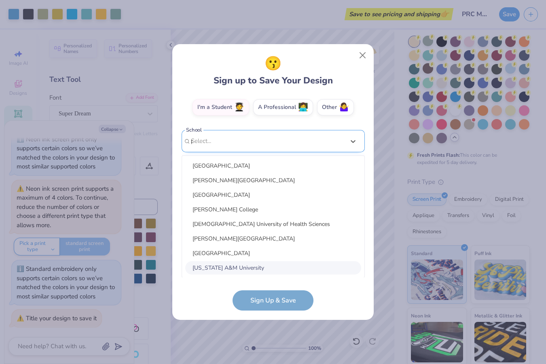
scroll to position [51, 0]
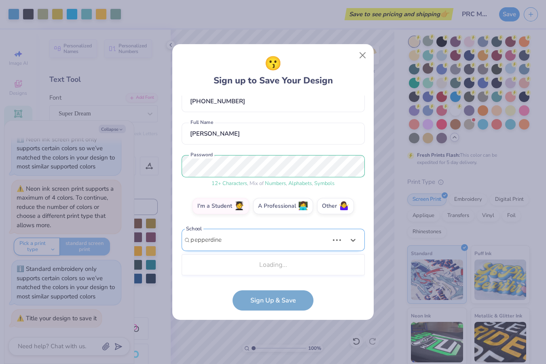
type input "pepperdine"
type textarea "x"
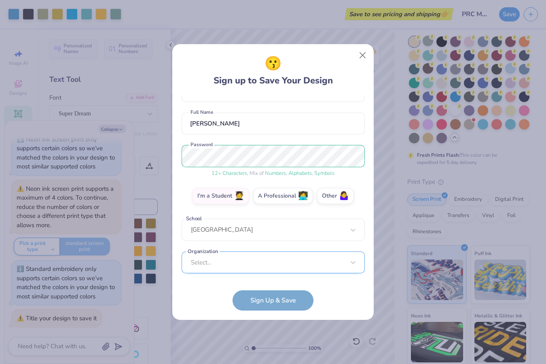
click at [251, 259] on div "Select..." at bounding box center [273, 262] width 183 height 22
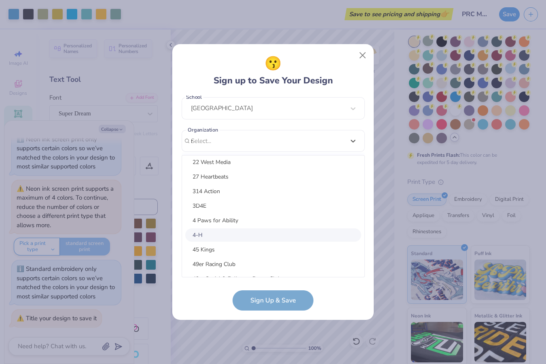
scroll to position [83, 0]
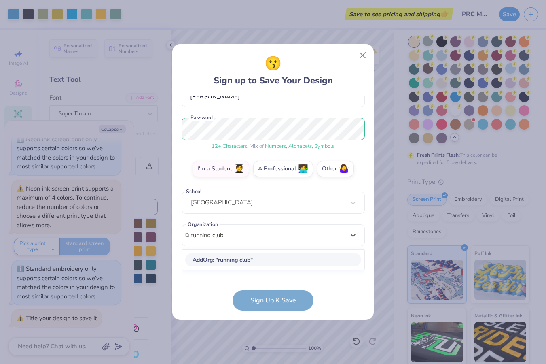
type input "running club"
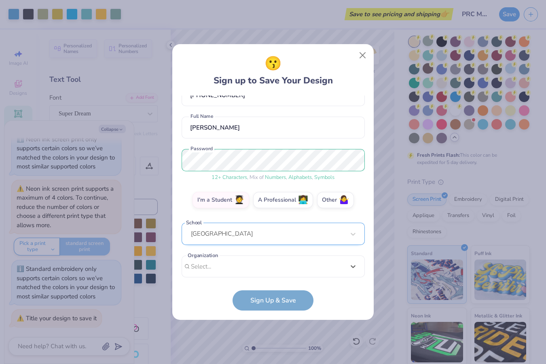
drag, startPoint x: 237, startPoint y: 241, endPoint x: 187, endPoint y: 237, distance: 50.8
click at [187, 237] on div "[PERSON_NAME][EMAIL_ADDRESS][PERSON_NAME][DOMAIN_NAME] Email [PHONE_NUMBER] Pho…" at bounding box center [273, 186] width 183 height 182
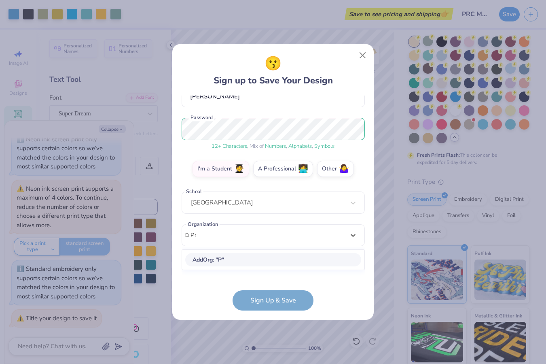
scroll to position [76, 0]
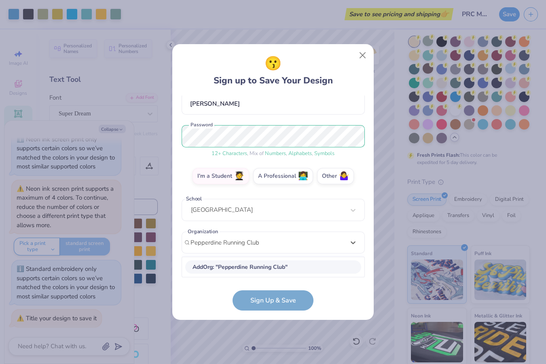
type input "Pepperdine Running Club"
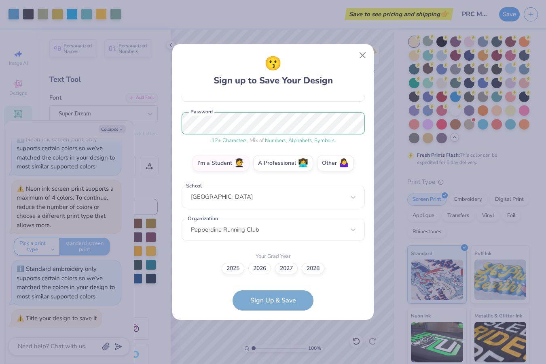
click at [261, 268] on label "2026" at bounding box center [259, 268] width 23 height 11
click at [271, 354] on input "2026" at bounding box center [273, 356] width 5 height 5
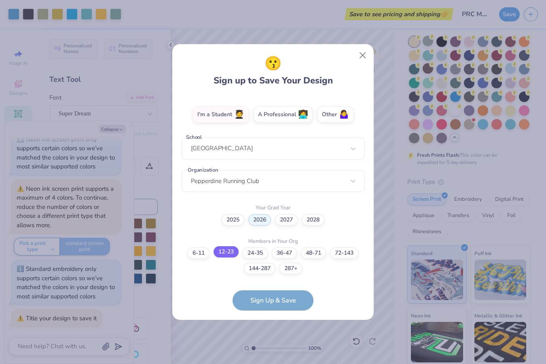
click at [224, 253] on label "12-23" at bounding box center [226, 251] width 25 height 11
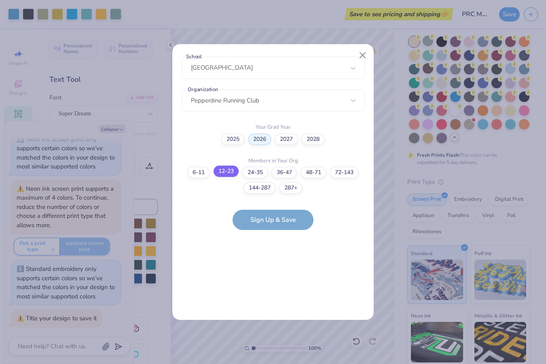
scroll to position [0, 0]
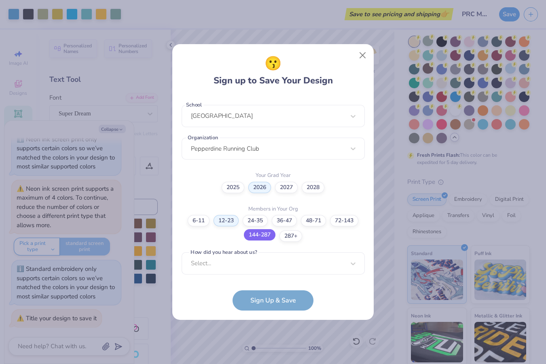
click at [271, 233] on label "144-287" at bounding box center [260, 234] width 32 height 11
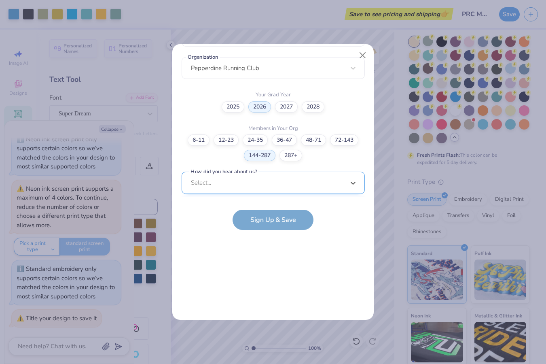
click at [262, 182] on div "option Word of Mouth focused, 8 of 15. 15 results available. Use Up and Down to…" at bounding box center [273, 246] width 183 height 148
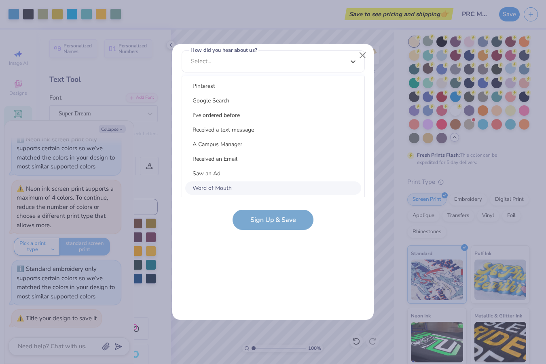
scroll to position [0, 0]
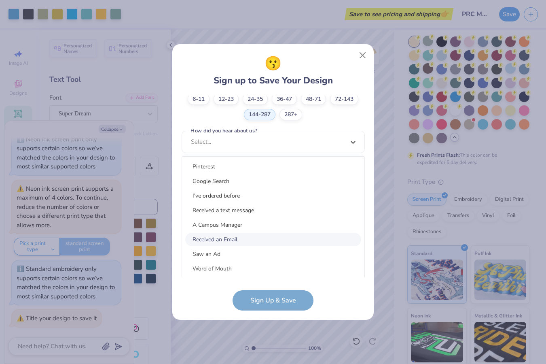
click at [250, 238] on div "Received an Email" at bounding box center [273, 239] width 176 height 13
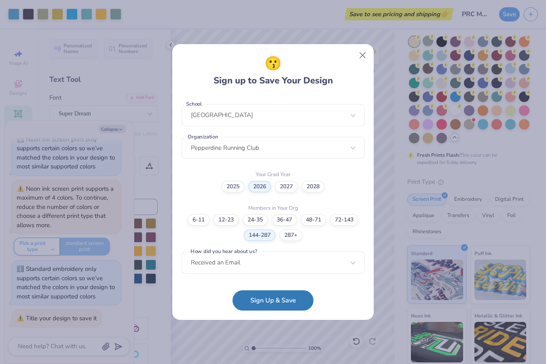
scroll to position [170, 0]
click at [267, 295] on button "Sign Up & Save" at bounding box center [273, 298] width 81 height 20
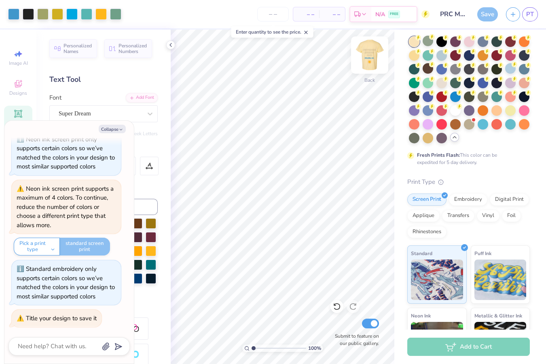
click at [370, 58] on img at bounding box center [370, 55] width 32 height 32
click at [371, 57] on img at bounding box center [370, 55] width 32 height 32
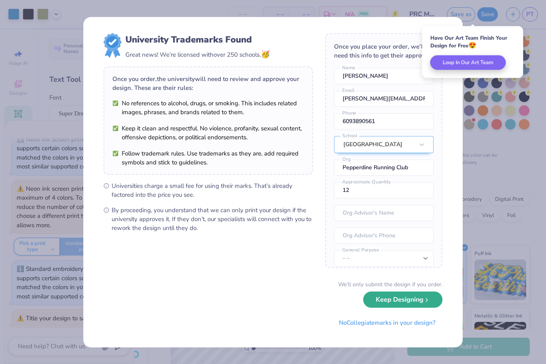
click at [419, 305] on button "Keep Designing" at bounding box center [402, 299] width 79 height 17
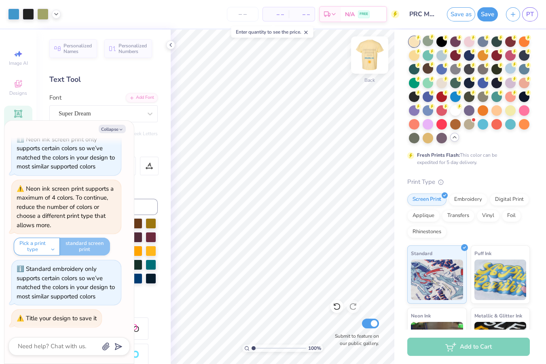
click at [373, 54] on img at bounding box center [370, 55] width 32 height 32
click at [375, 58] on img at bounding box center [370, 55] width 32 height 32
click at [371, 57] on img at bounding box center [370, 55] width 32 height 32
click at [371, 57] on img at bounding box center [370, 55] width 16 height 16
click at [505, 74] on div at bounding box center [510, 68] width 11 height 11
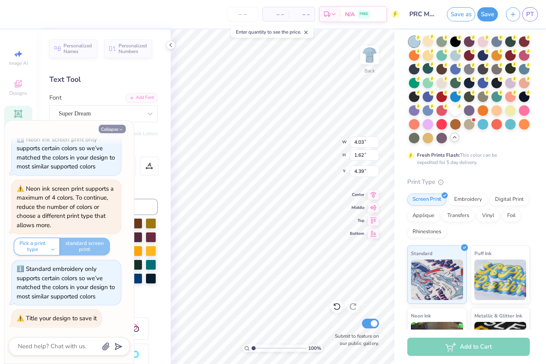
click at [112, 127] on button "Collapse" at bounding box center [112, 129] width 27 height 8
type textarea "x"
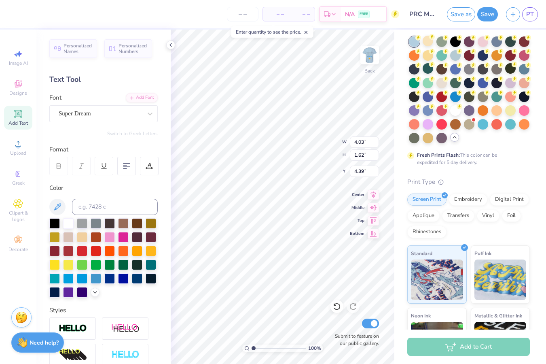
scroll to position [12, 0]
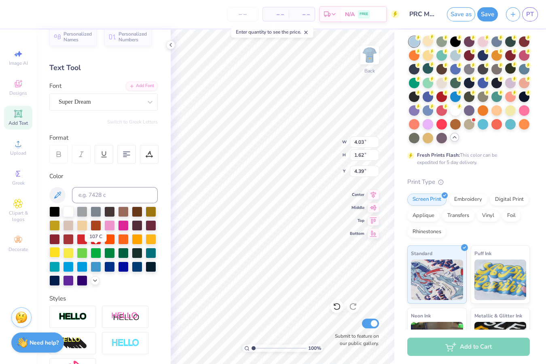
click at [60, 251] on div at bounding box center [54, 252] width 11 height 11
click at [146, 244] on div at bounding box center [151, 238] width 11 height 11
click at [132, 244] on div at bounding box center [137, 238] width 11 height 11
type input "2.95"
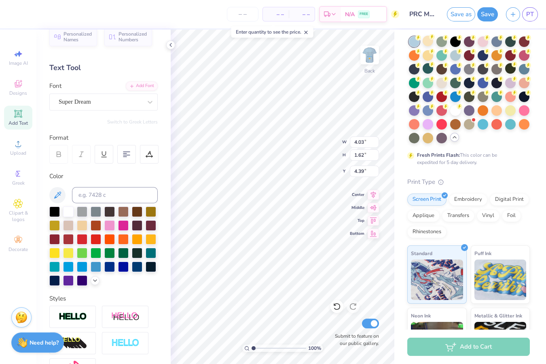
type input "6.70"
type input "6.73"
click at [366, 54] on img at bounding box center [370, 55] width 32 height 32
click at [366, 54] on img at bounding box center [370, 55] width 16 height 16
click at [372, 60] on img at bounding box center [370, 55] width 32 height 32
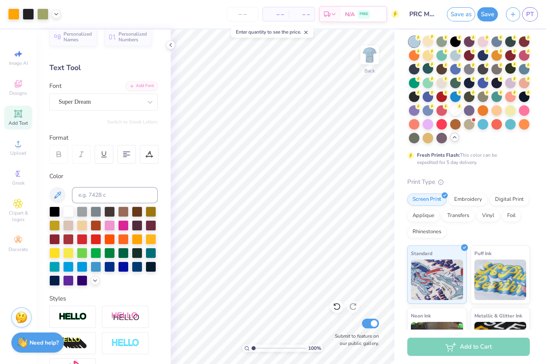
click at [492, 14] on button "Save" at bounding box center [487, 14] width 21 height 14
click at [488, 13] on div "Saving..." at bounding box center [479, 14] width 37 height 14
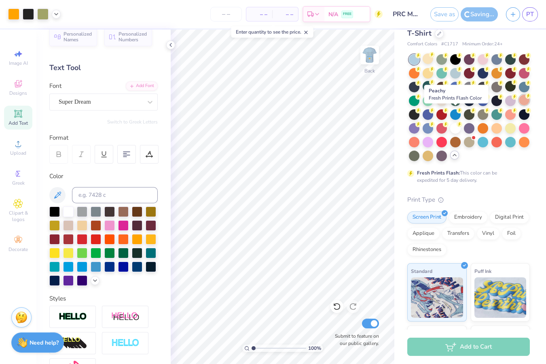
scroll to position [37, 0]
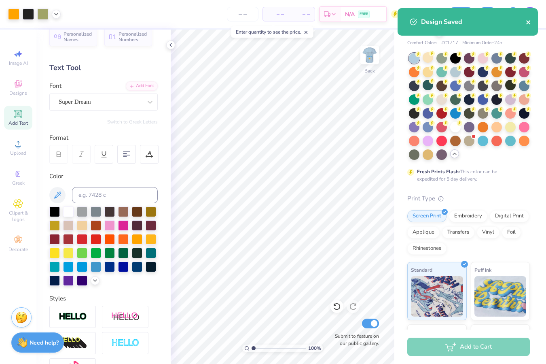
click at [527, 20] on icon "close" at bounding box center [529, 22] width 6 height 6
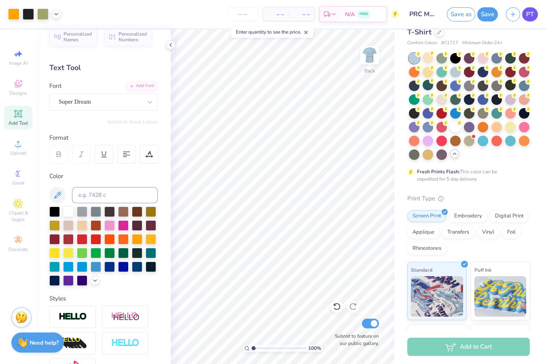
click at [532, 13] on span "PT" at bounding box center [530, 14] width 8 height 9
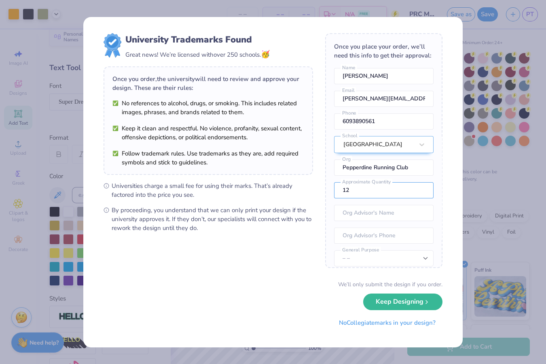
click at [486, 201] on div "University Trademarks Found Great news! We’re licensed with over 250 schools. 🥳…" at bounding box center [273, 182] width 546 height 364
click at [394, 300] on button "Keep Designing" at bounding box center [402, 299] width 79 height 17
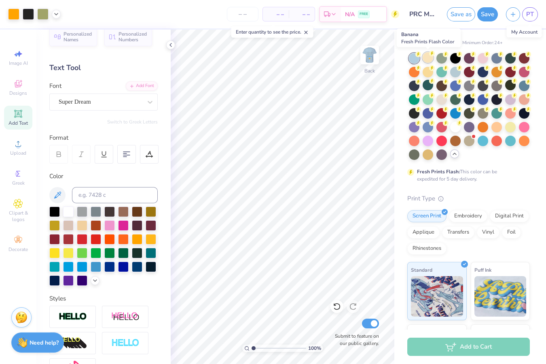
click at [431, 57] on div at bounding box center [428, 57] width 11 height 11
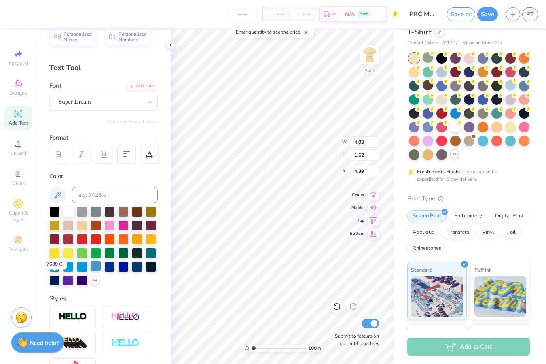
click at [91, 271] on div at bounding box center [96, 266] width 11 height 11
click at [370, 60] on img at bounding box center [370, 55] width 32 height 32
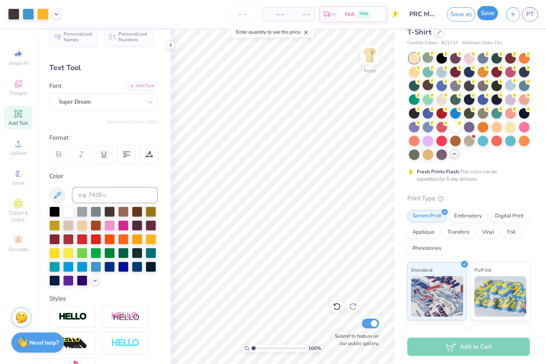
click at [486, 15] on button "Save" at bounding box center [487, 13] width 21 height 14
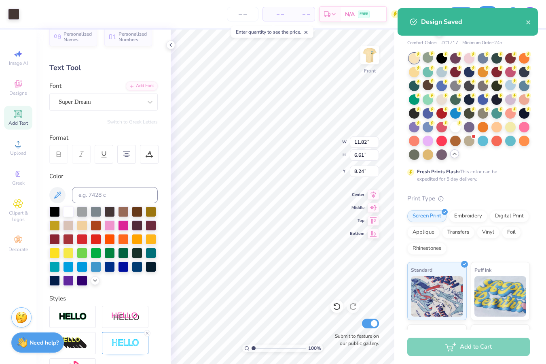
type input "11.82"
type input "6.61"
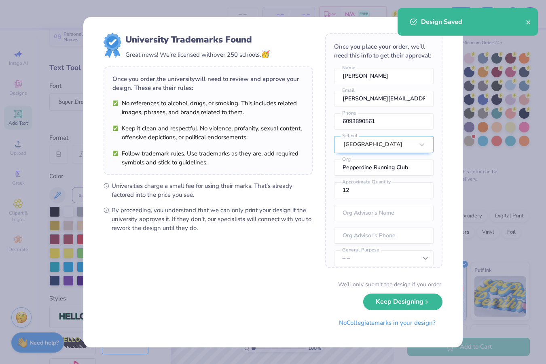
click at [285, 153] on body "– – Per Item – – Total Est. Delivery N/A FREE Design Title PRC Merch Save as Sa…" at bounding box center [273, 182] width 546 height 364
type input "7.43"
click at [530, 18] on button "close" at bounding box center [529, 22] width 6 height 10
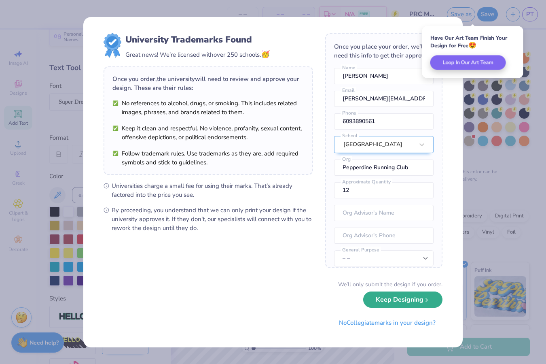
click at [391, 299] on button "Keep Designing" at bounding box center [402, 299] width 79 height 17
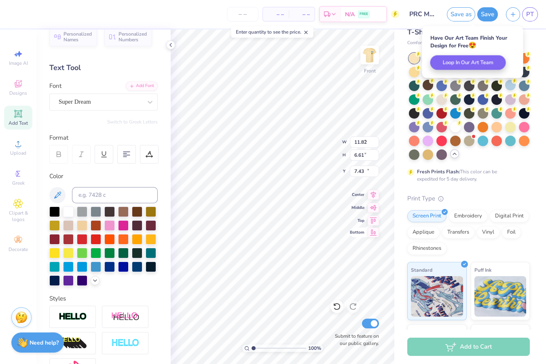
type input "8.49"
type input "1.34"
type input "16.14"
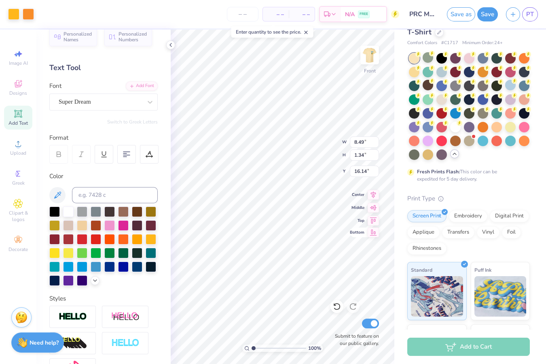
type input "3.61"
type input "17.21"
type input "6.87"
type input "8.49"
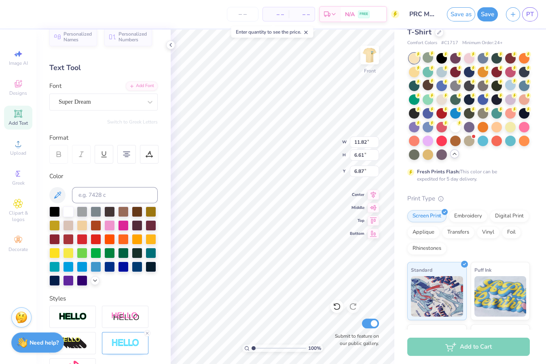
type input "1.34"
type input "15.49"
type input "17.34"
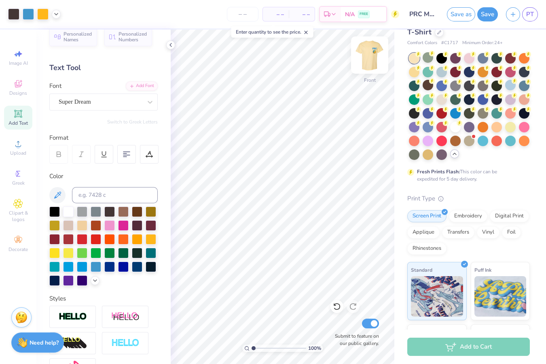
click at [372, 52] on img at bounding box center [370, 55] width 32 height 32
click at [489, 18] on button "Save" at bounding box center [487, 13] width 21 height 14
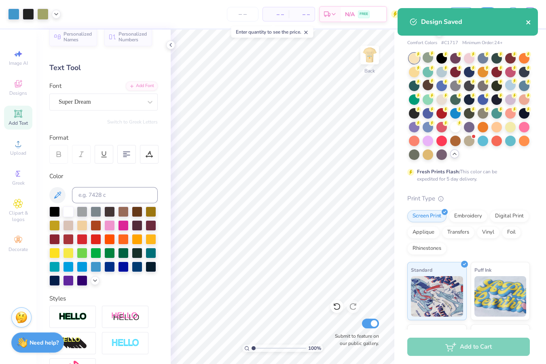
click at [529, 22] on icon "close" at bounding box center [529, 22] width 6 height 6
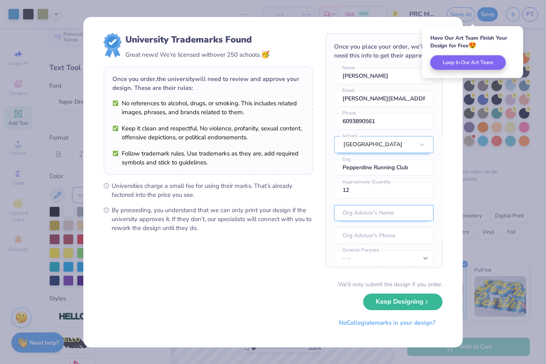
scroll to position [39, 0]
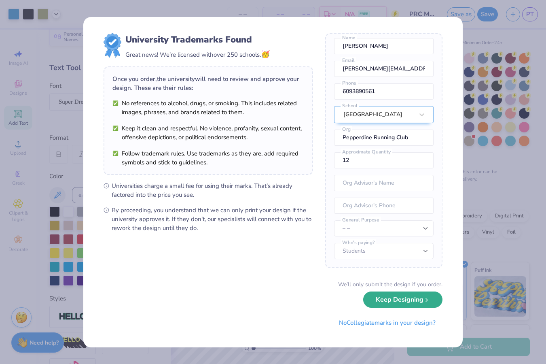
click at [403, 301] on button "Keep Designing" at bounding box center [402, 299] width 79 height 17
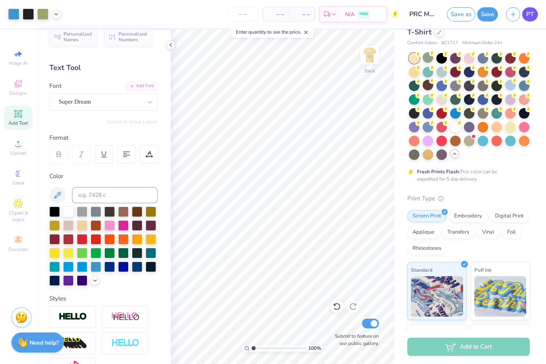
click at [534, 14] on link "PT" at bounding box center [530, 14] width 16 height 14
click at [371, 52] on img at bounding box center [370, 55] width 32 height 32
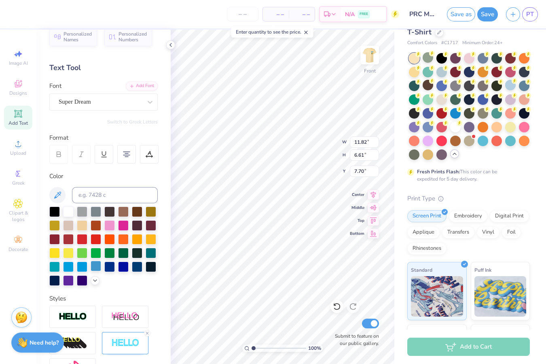
type input "7.70"
click at [91, 271] on div at bounding box center [96, 266] width 11 height 11
click at [491, 14] on button "Save" at bounding box center [487, 13] width 21 height 14
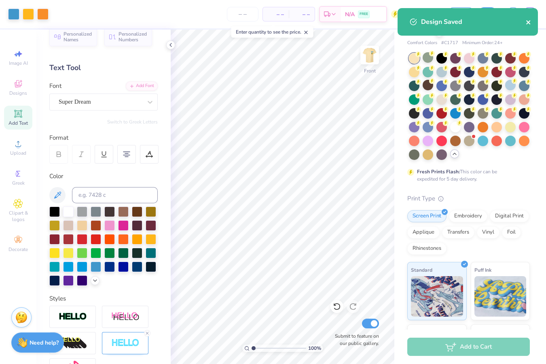
click at [530, 25] on icon "close" at bounding box center [529, 22] width 6 height 6
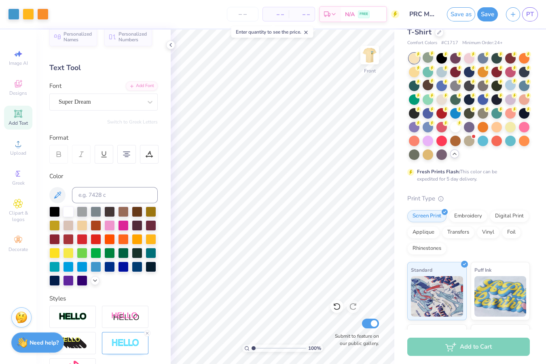
click at [530, 10] on div "Design Saved" at bounding box center [468, 7] width 144 height 3
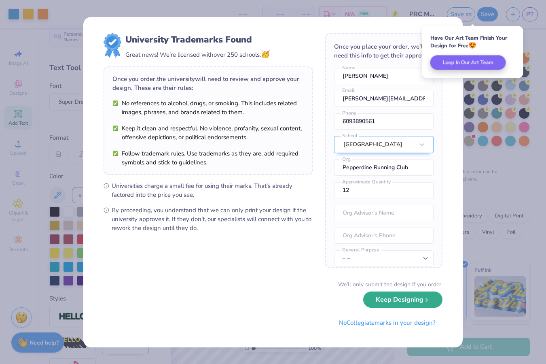
click at [396, 301] on button "Keep Designing" at bounding box center [402, 299] width 79 height 17
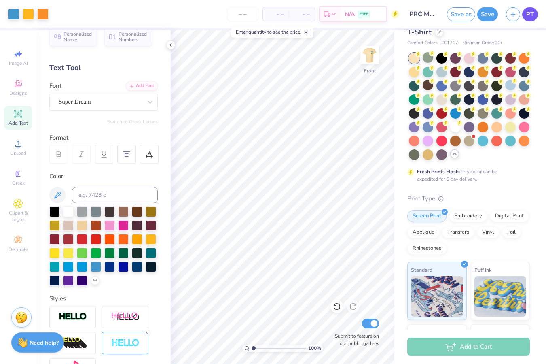
click at [527, 16] on span "PT" at bounding box center [530, 14] width 8 height 9
type input "15.75"
click at [492, 14] on button "Save" at bounding box center [487, 13] width 21 height 14
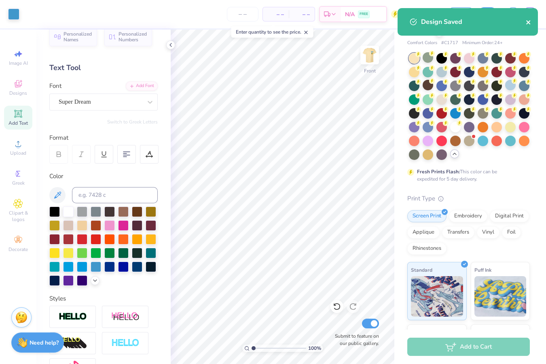
click at [526, 21] on icon "close" at bounding box center [529, 22] width 6 height 6
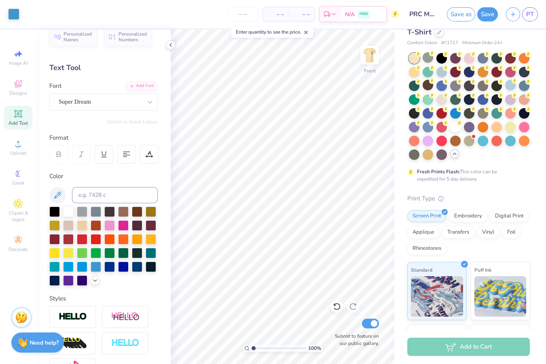
click at [531, 11] on div "Design Saved" at bounding box center [468, 24] width 144 height 37
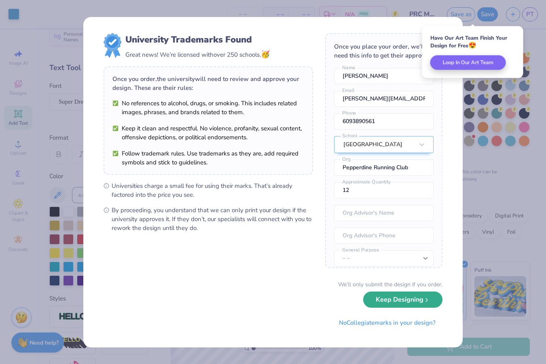
click at [388, 297] on button "Keep Designing" at bounding box center [402, 299] width 79 height 17
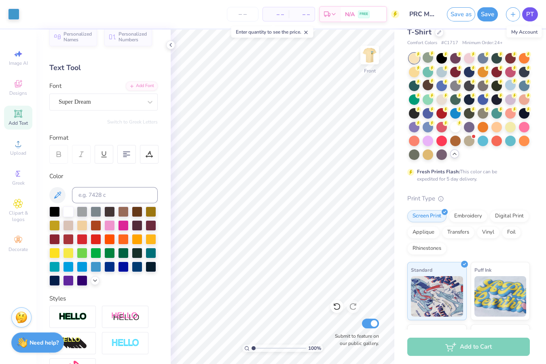
click at [531, 10] on span "PT" at bounding box center [530, 14] width 8 height 9
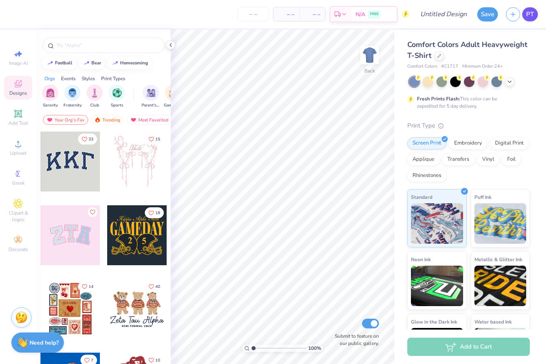
click at [530, 14] on span "PT" at bounding box center [530, 14] width 8 height 9
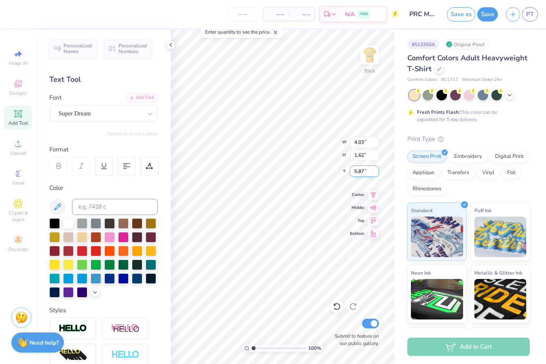
type input "5.87"
type input "6.08"
click at [495, 17] on button "Save" at bounding box center [487, 13] width 21 height 14
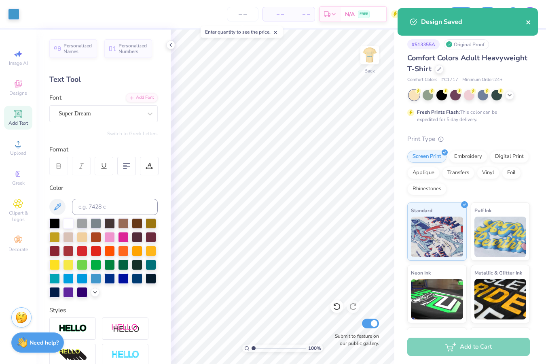
click at [526, 20] on icon "close" at bounding box center [529, 22] width 6 height 6
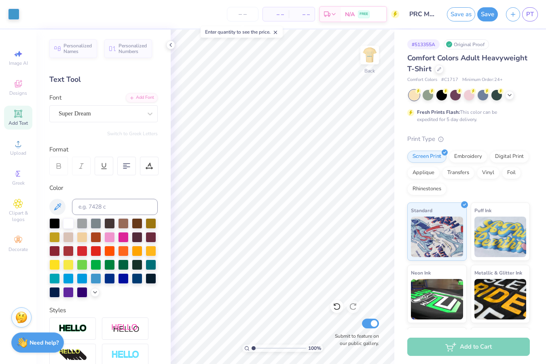
click at [526, 17] on div "Design Saved" at bounding box center [468, 24] width 144 height 37
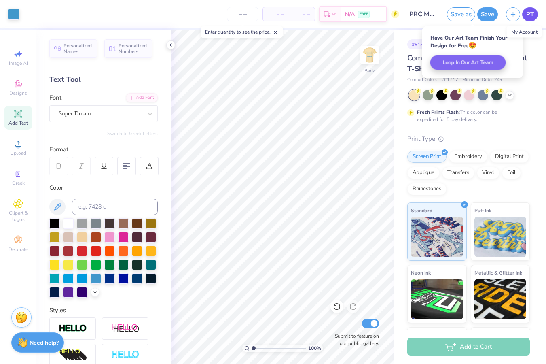
click at [528, 15] on span "PT" at bounding box center [530, 14] width 8 height 9
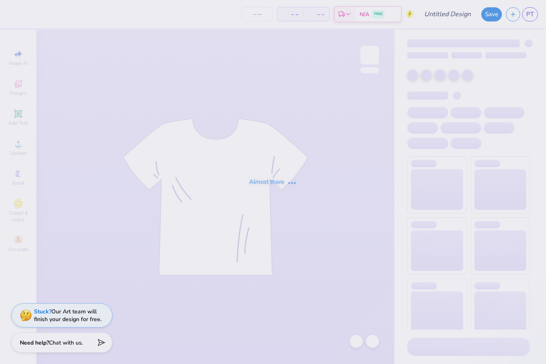
type input "PRC Merch"
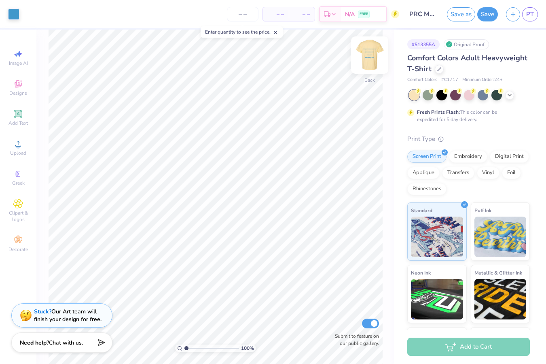
click at [371, 58] on img at bounding box center [370, 55] width 32 height 32
click at [25, 87] on div "Designs" at bounding box center [18, 88] width 28 height 24
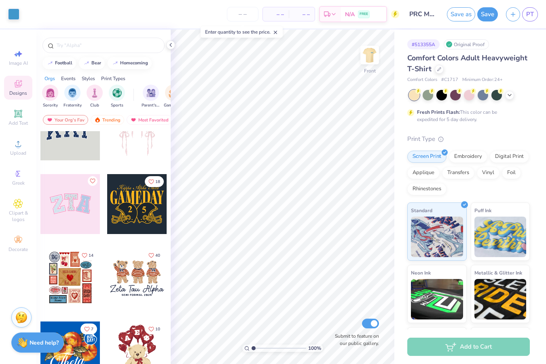
scroll to position [32, 0]
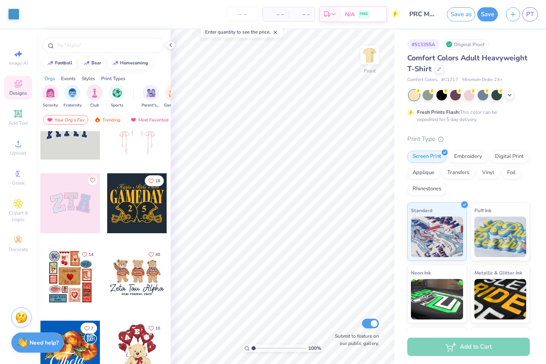
click at [81, 213] on div at bounding box center [70, 203] width 60 height 60
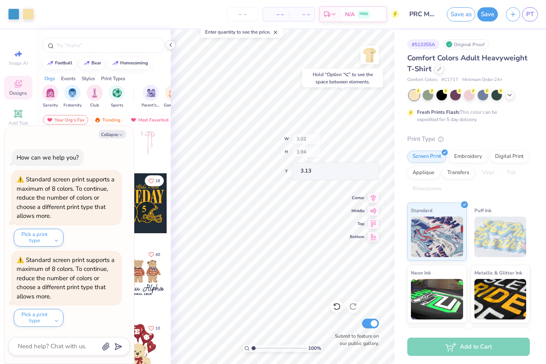
type textarea "x"
type input "3.02"
type input "3.94"
type input "3.13"
click at [116, 133] on button "Collapse" at bounding box center [112, 134] width 27 height 8
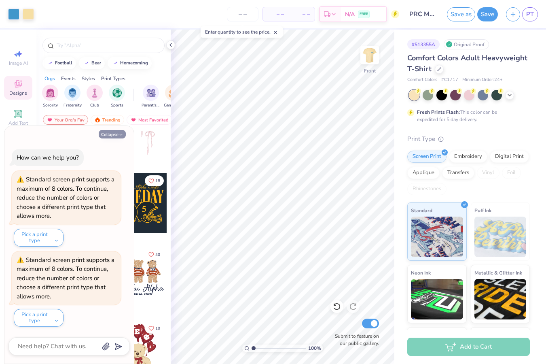
type textarea "x"
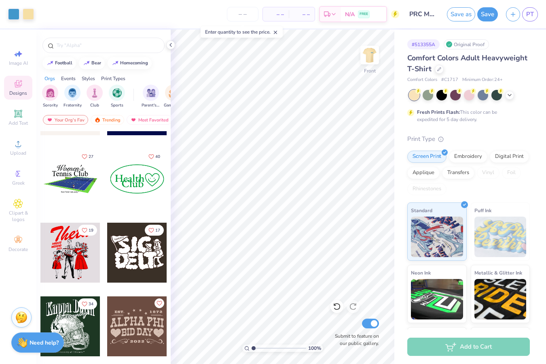
scroll to position [3663, 0]
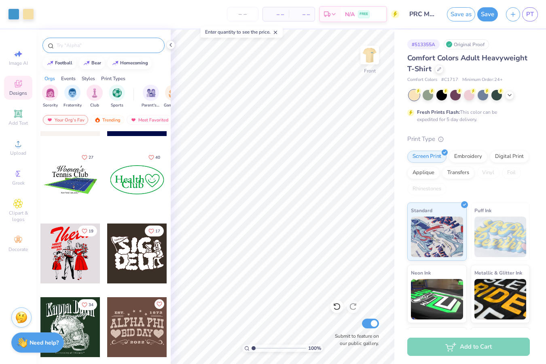
click at [93, 47] on input "text" at bounding box center [108, 45] width 104 height 8
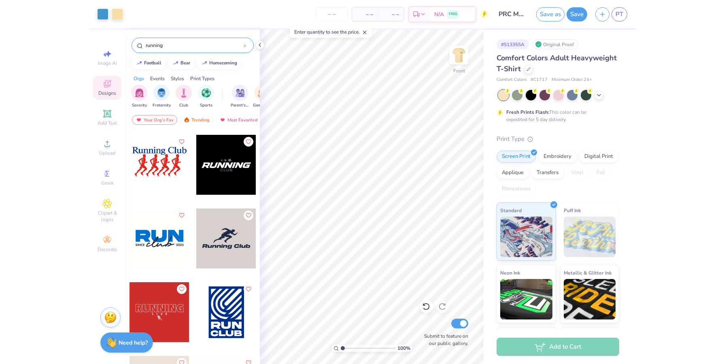
scroll to position [433, 0]
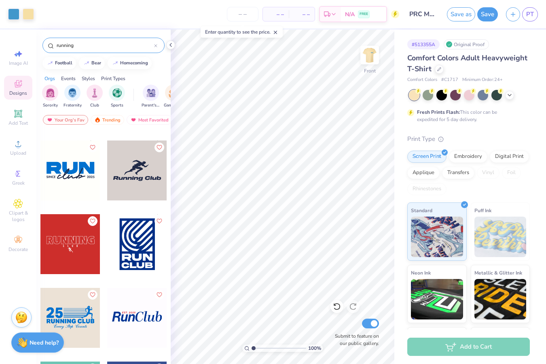
type input "running"
